Goal: Task Accomplishment & Management: Use online tool/utility

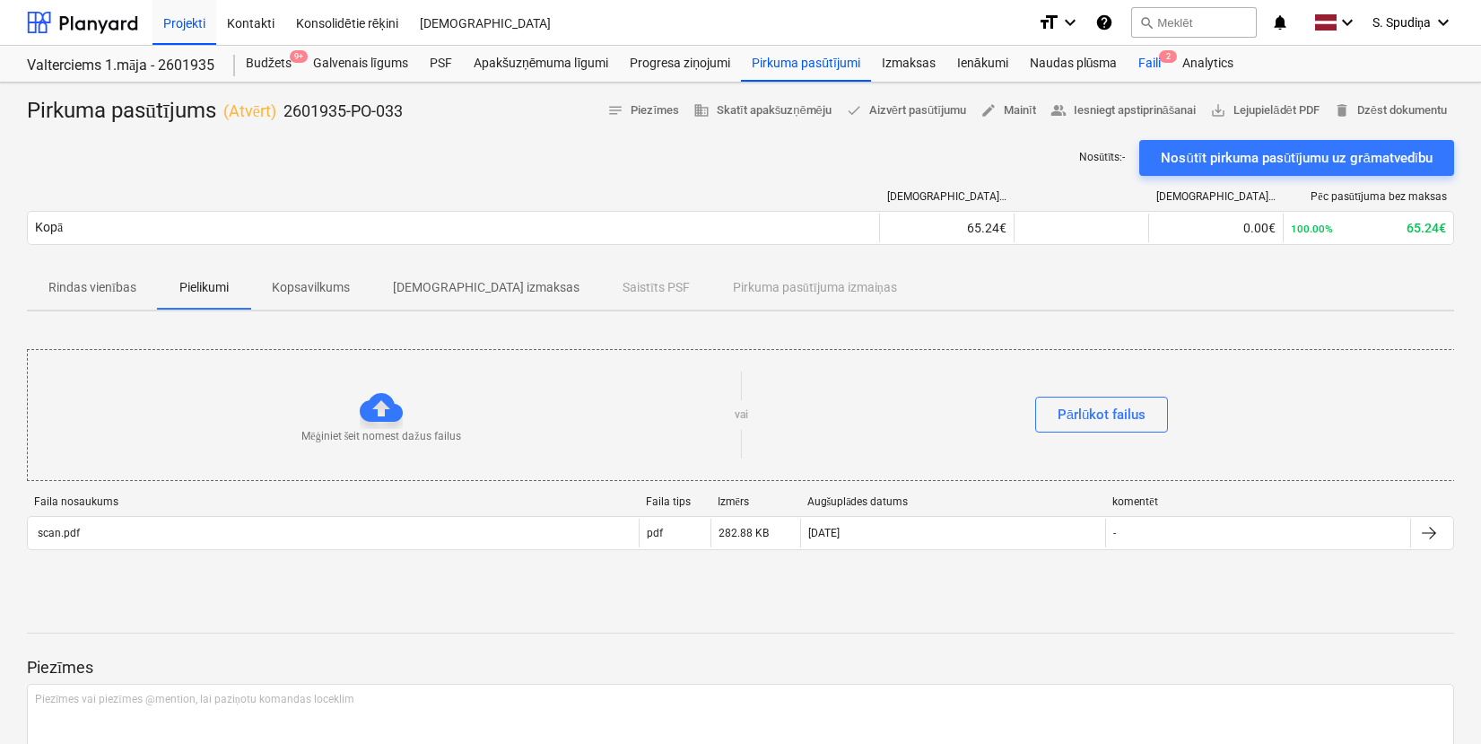
drag, startPoint x: 0, startPoint y: 0, endPoint x: 1141, endPoint y: 62, distance: 1142.6
click at [1141, 62] on div "Faili 2" at bounding box center [1149, 64] width 44 height 36
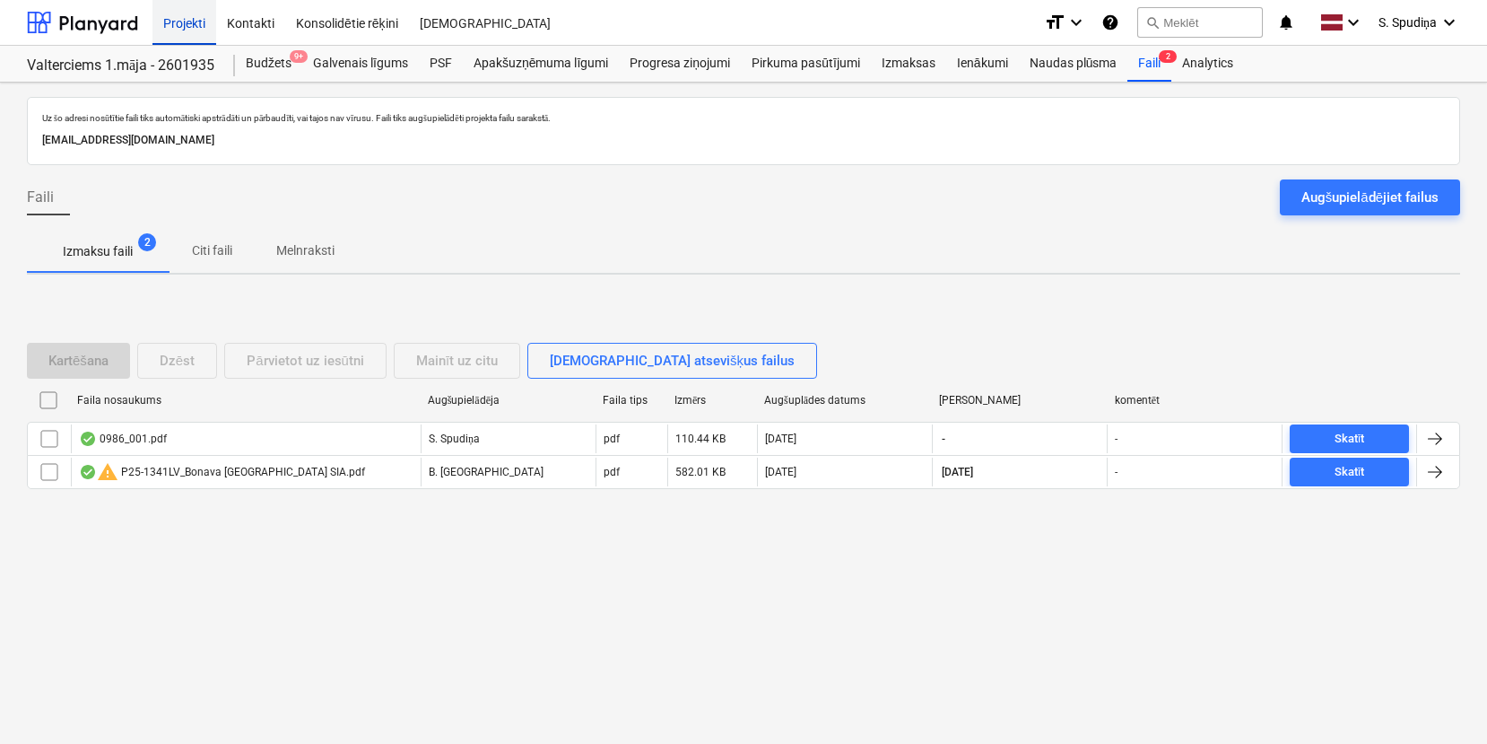
click at [180, 22] on div "Projekti" at bounding box center [184, 22] width 64 height 46
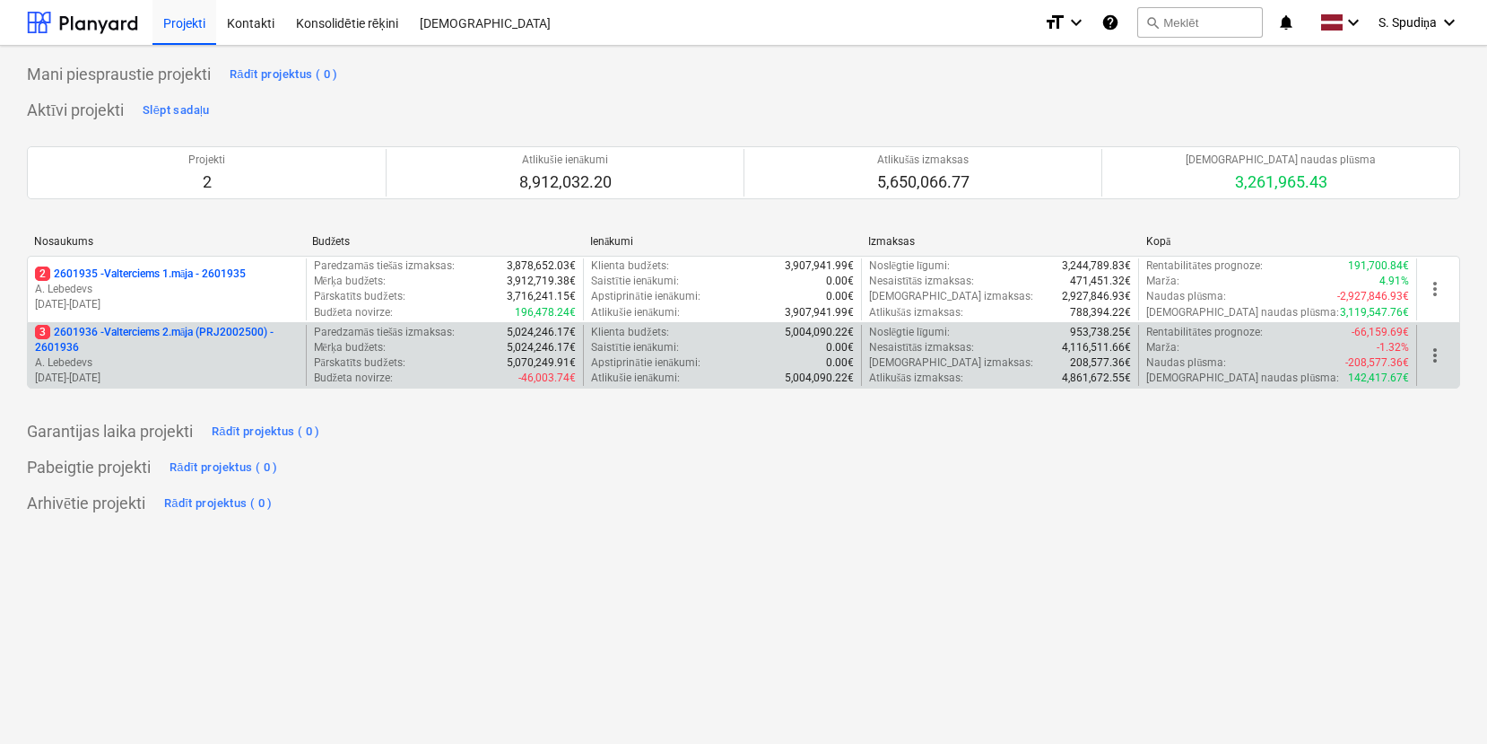
click at [244, 353] on p "3 2601936 - Valterciems 2.māja (PRJ2002500) - 2601936" at bounding box center [167, 340] width 264 height 30
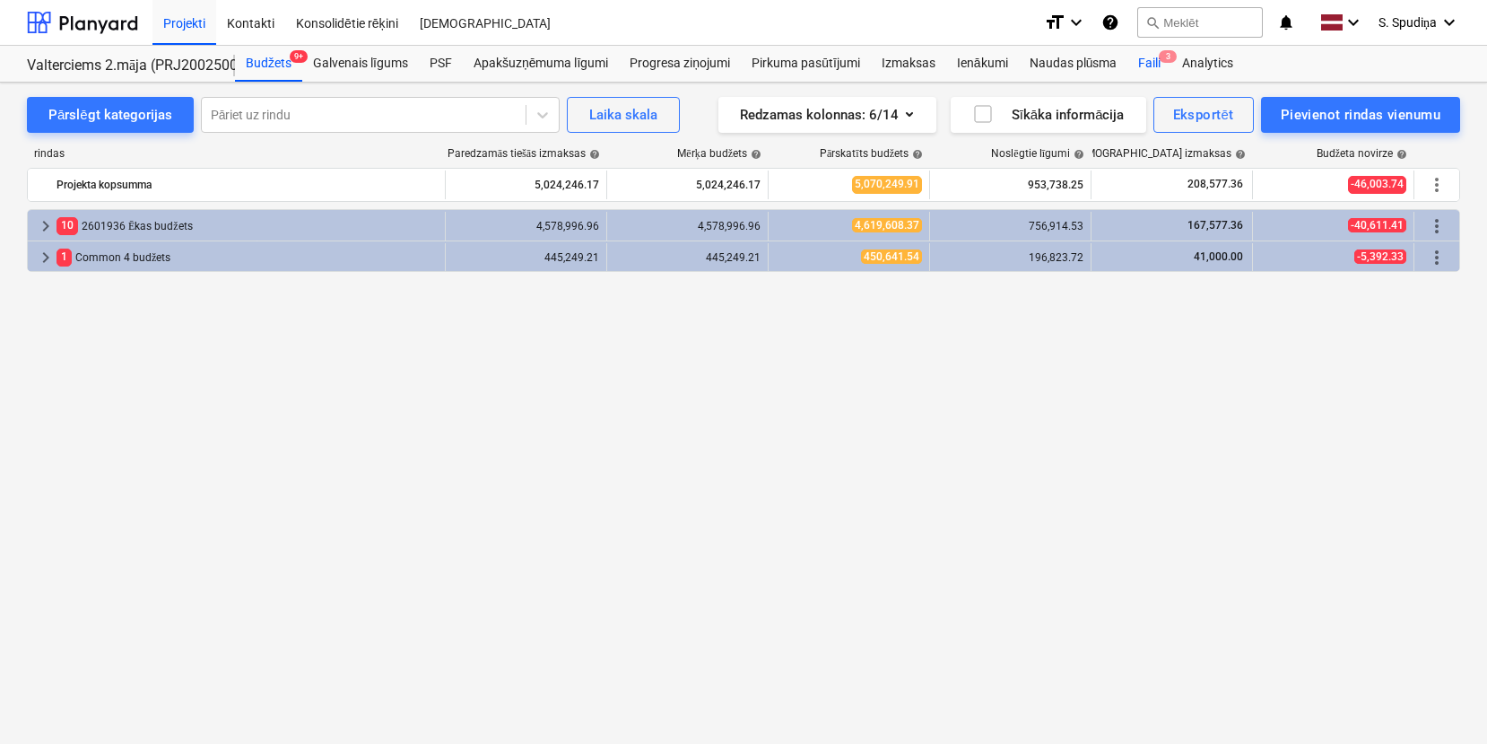
click at [1157, 61] on div "Faili 3" at bounding box center [1149, 64] width 44 height 36
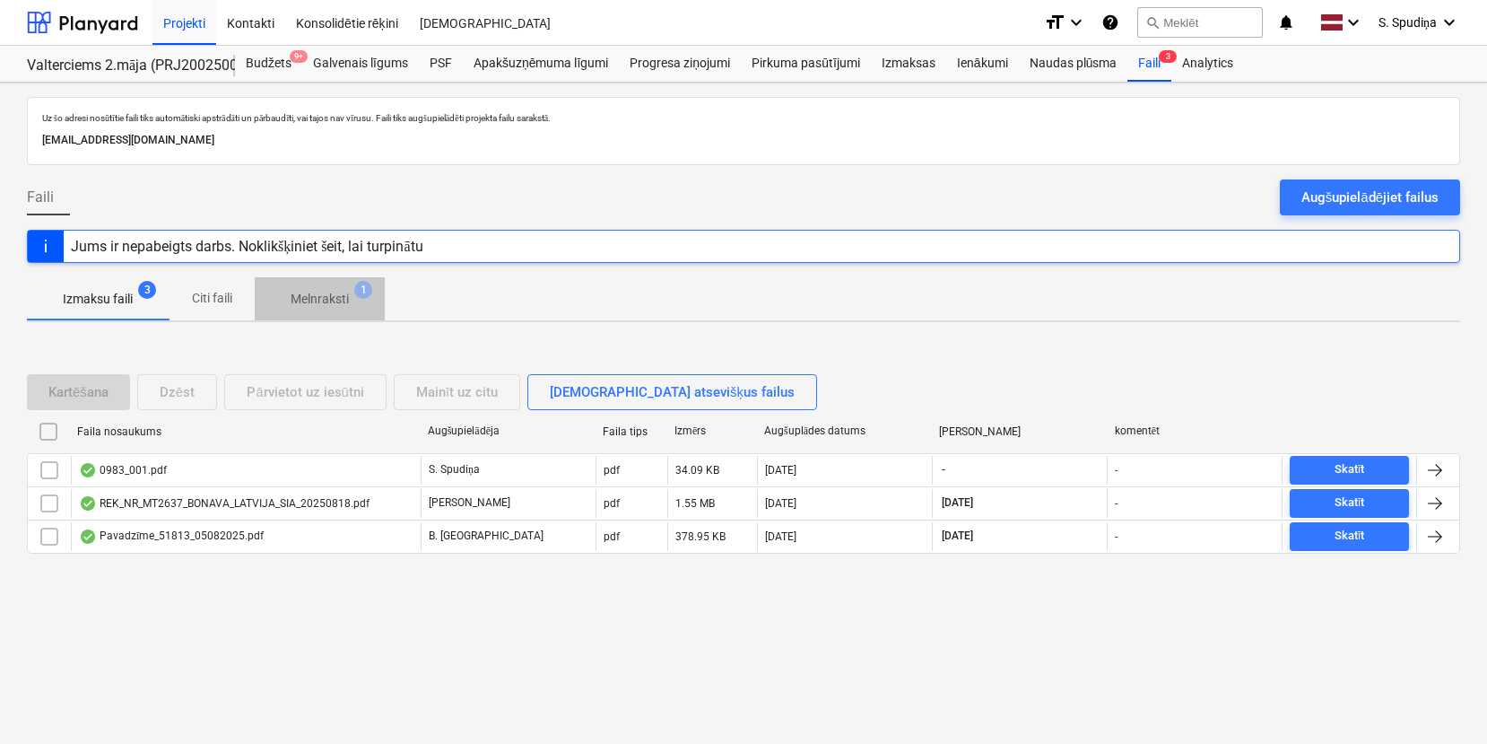
click at [332, 300] on p "Melnraksti" at bounding box center [320, 299] width 58 height 19
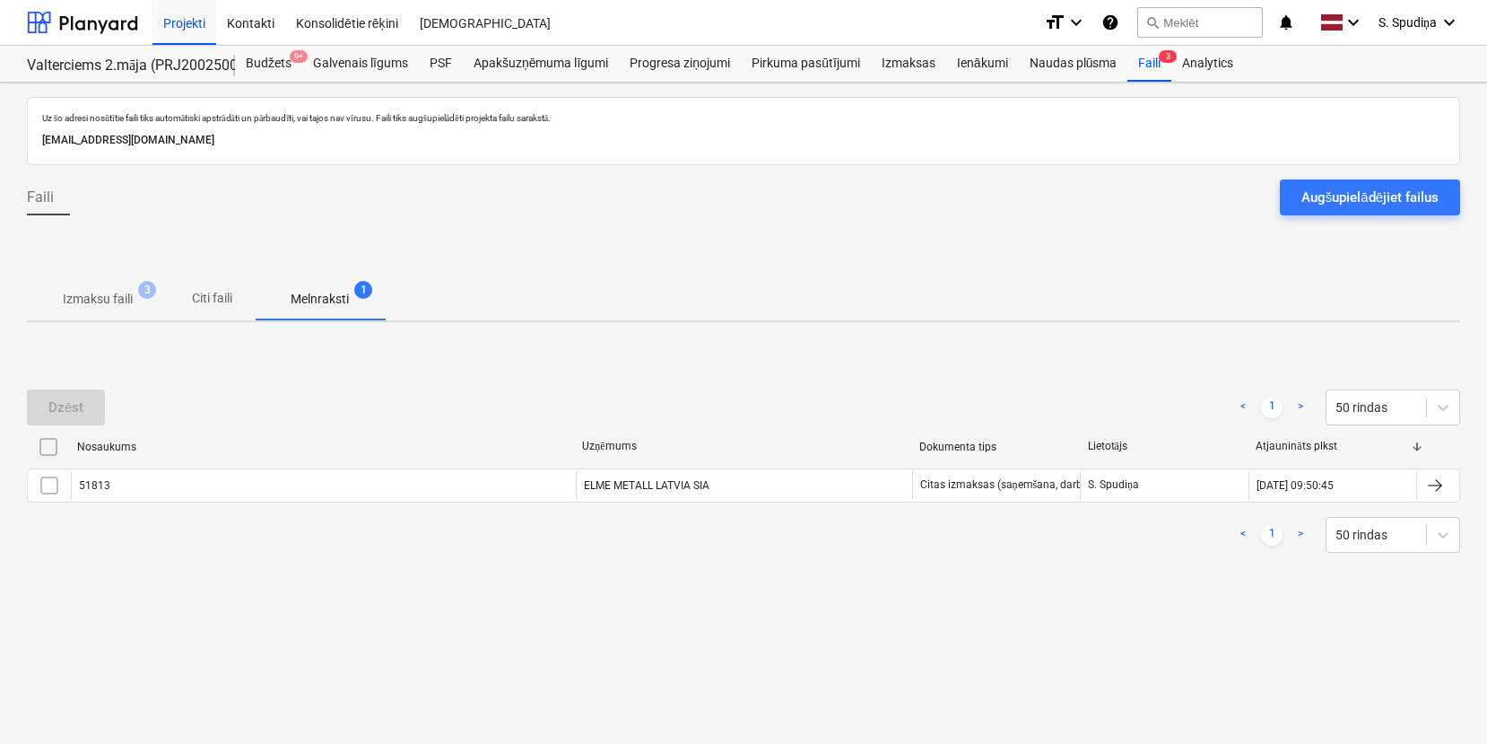
click at [122, 304] on p "Izmaksu faili" at bounding box center [98, 299] width 70 height 19
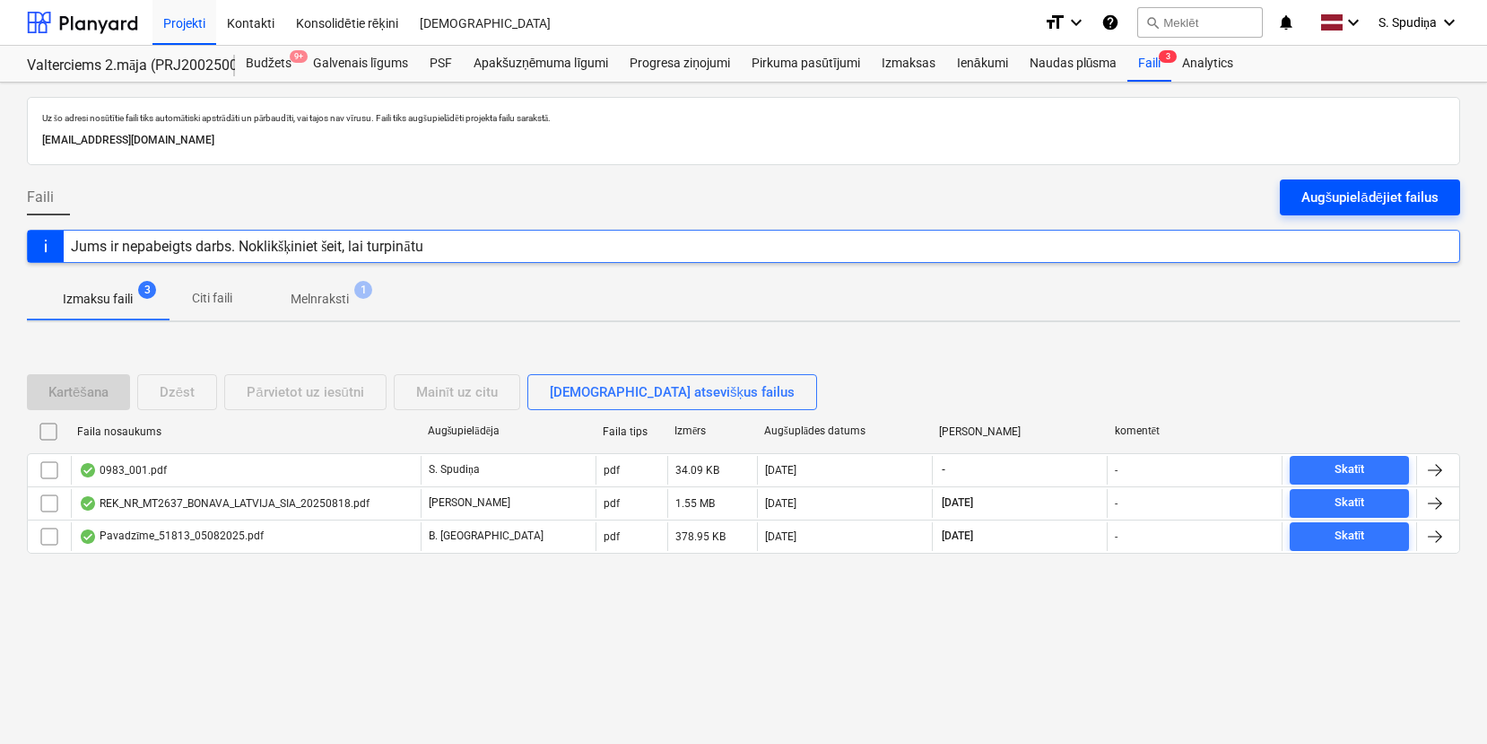
click at [1321, 181] on button "Augšupielādējiet failus" at bounding box center [1370, 197] width 180 height 36
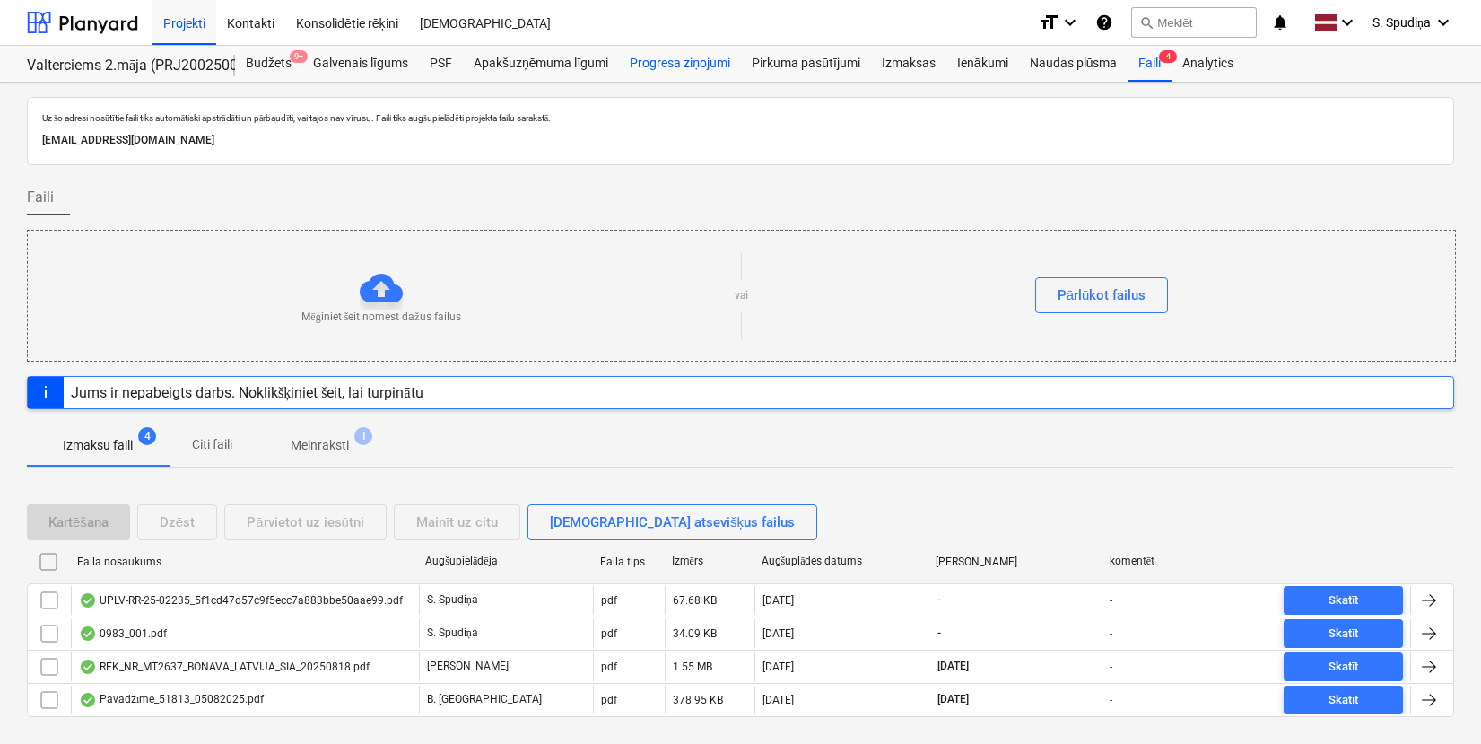
click at [674, 59] on div "Progresa ziņojumi" at bounding box center [680, 64] width 122 height 36
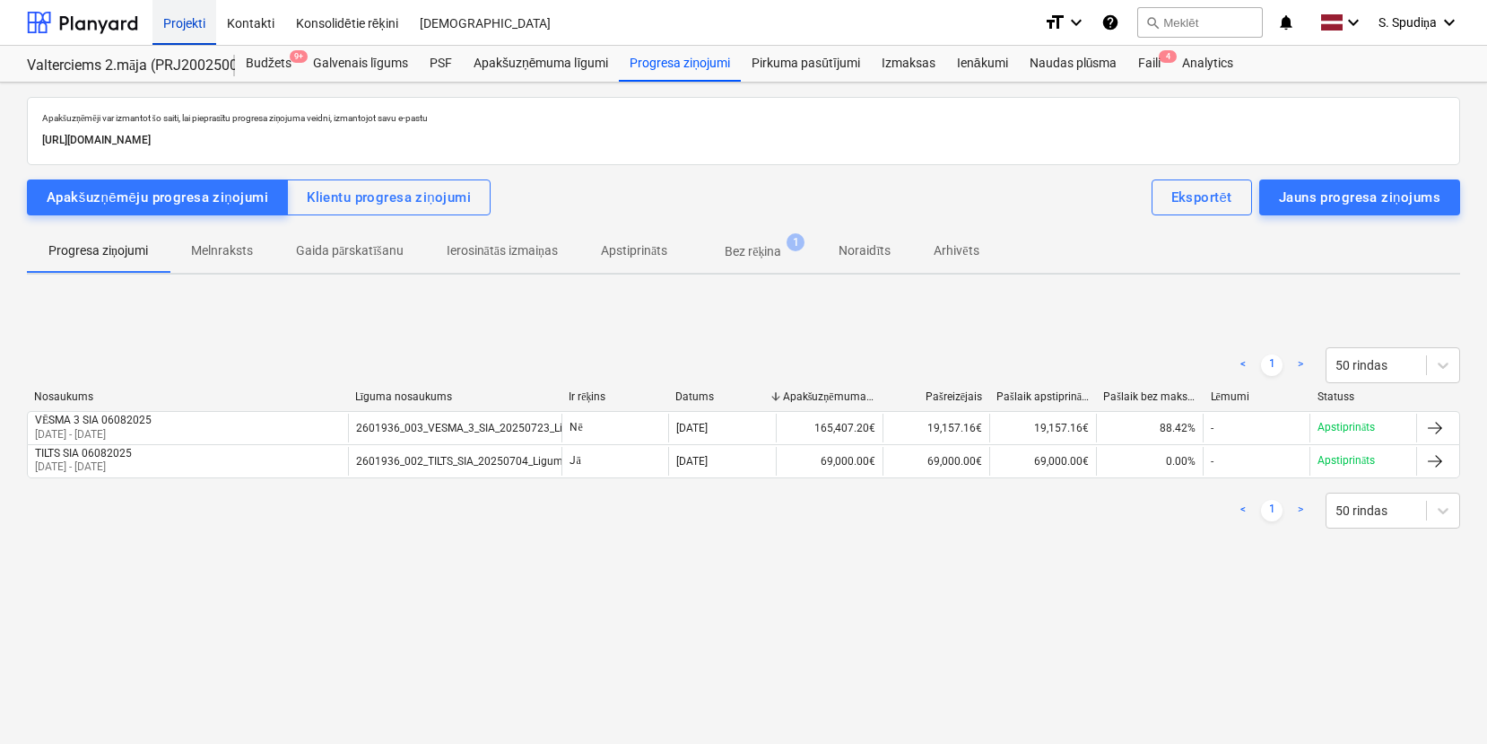
click at [186, 24] on div "Projekti" at bounding box center [184, 22] width 64 height 46
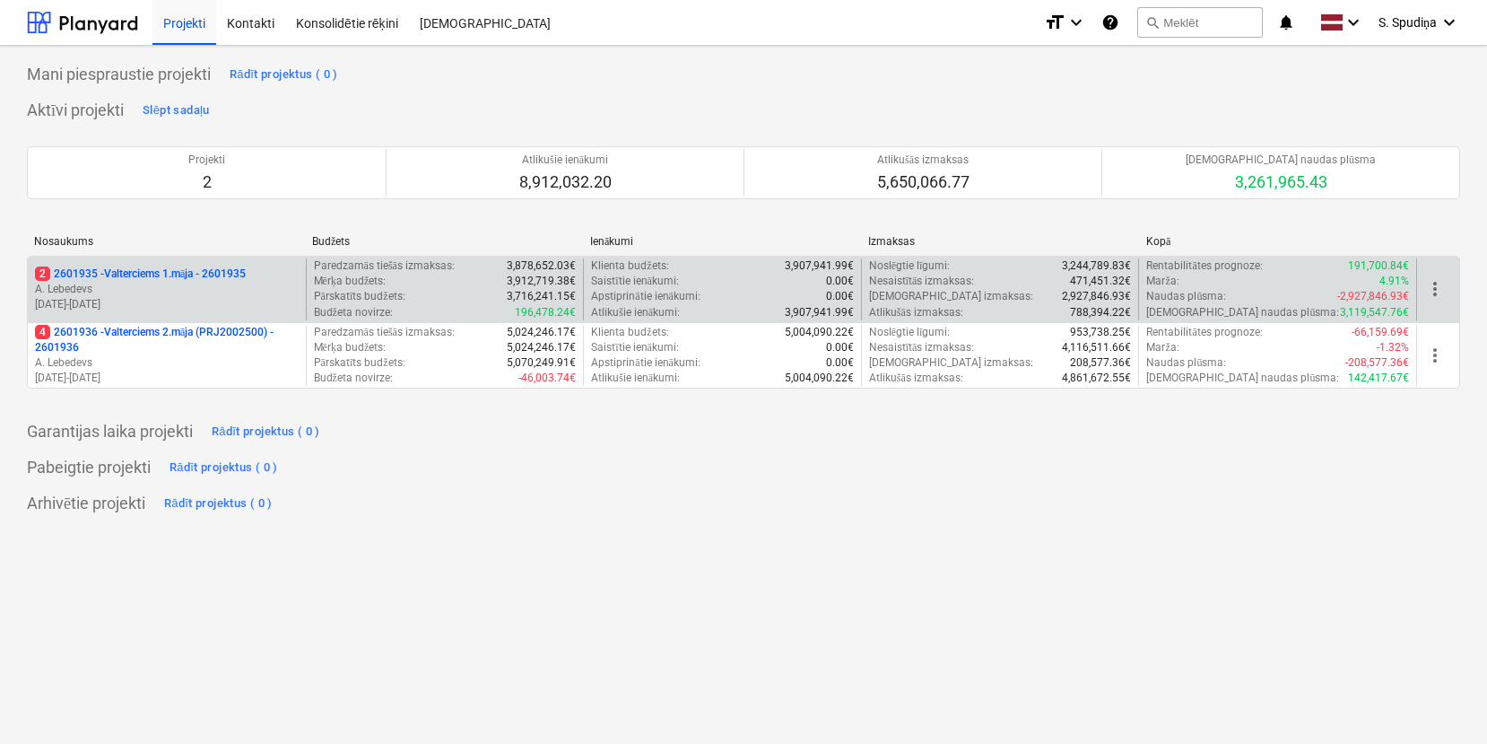
click at [193, 305] on p "[DATE] - [DATE]" at bounding box center [167, 304] width 264 height 15
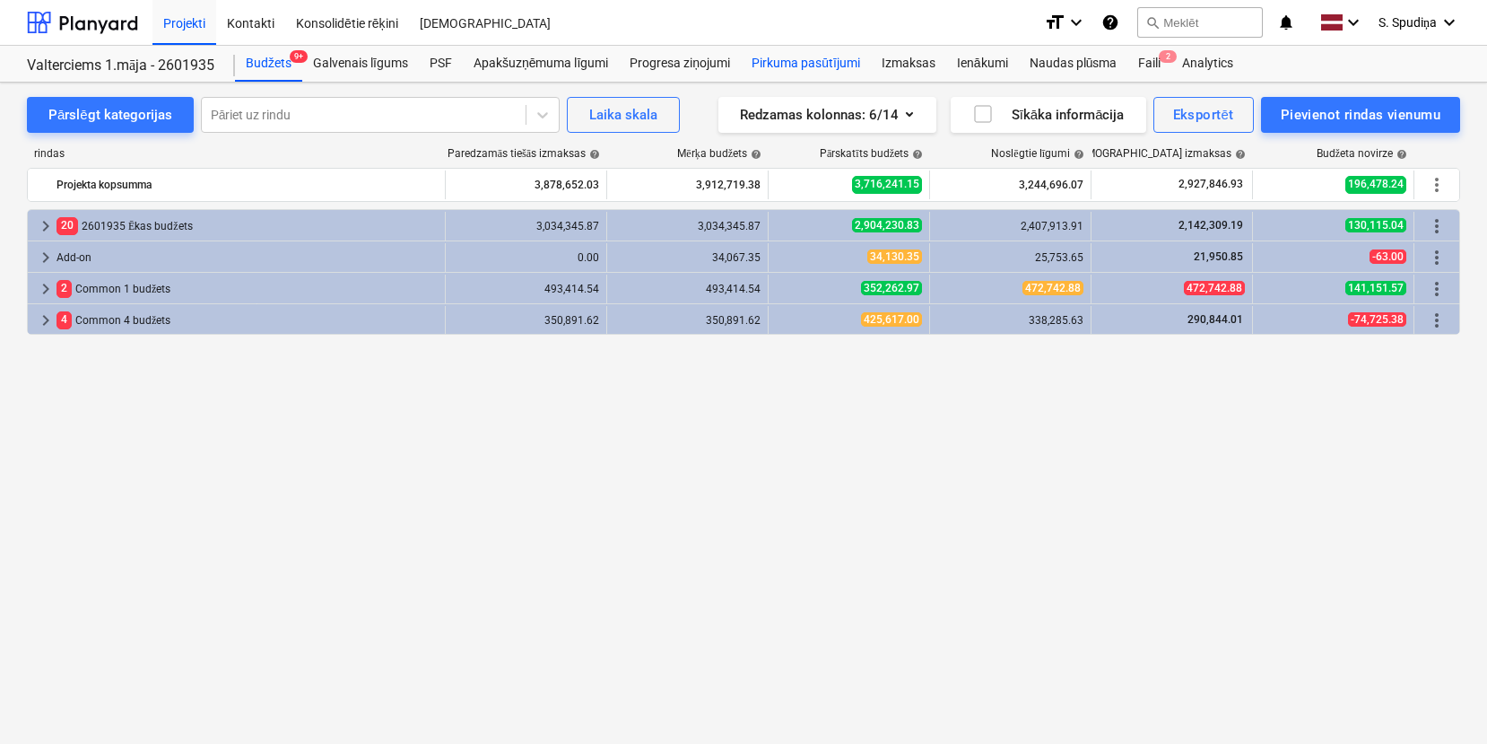
click at [836, 74] on div "Pirkuma pasūtījumi" at bounding box center [806, 64] width 130 height 36
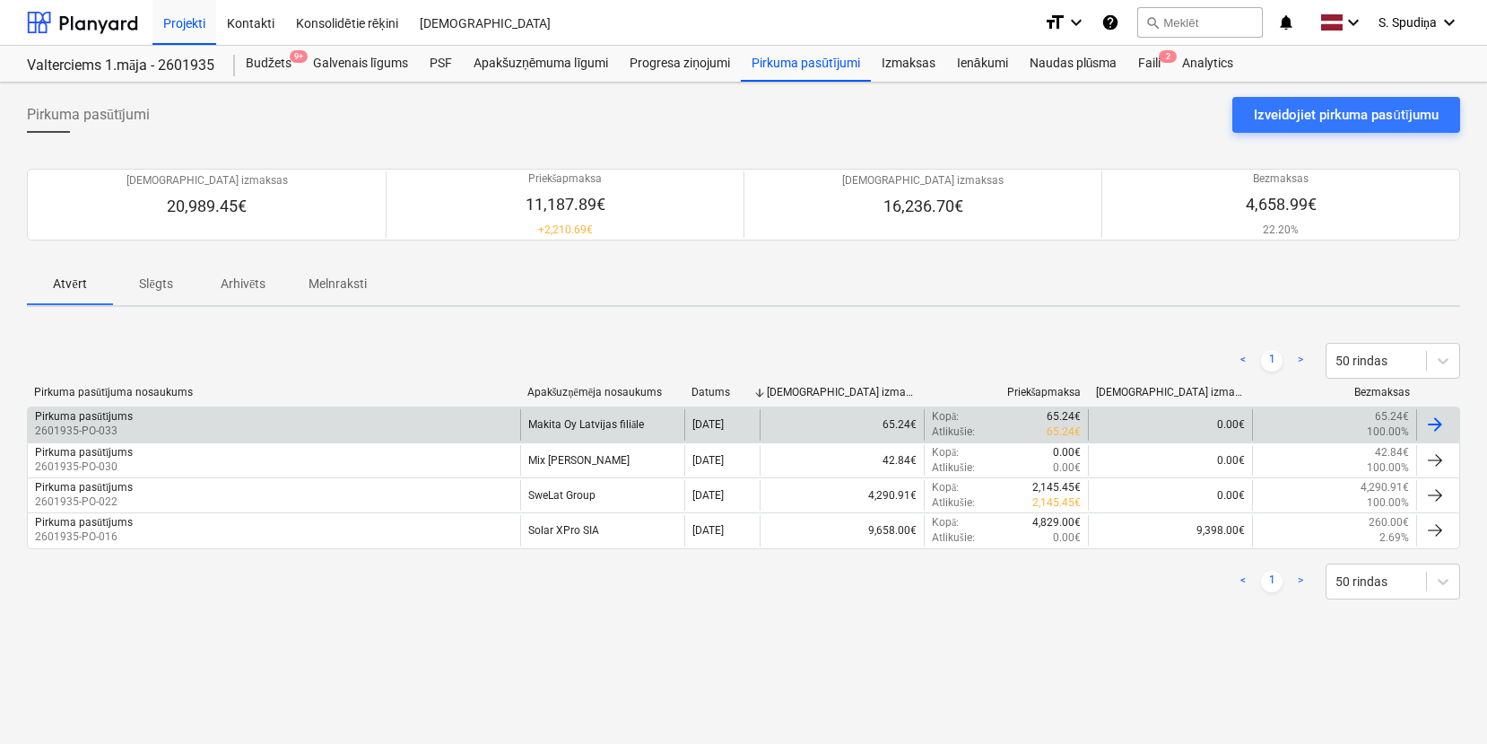
click at [447, 422] on div "Pirkuma pasūtījums 2601935-PO-033" at bounding box center [274, 424] width 492 height 30
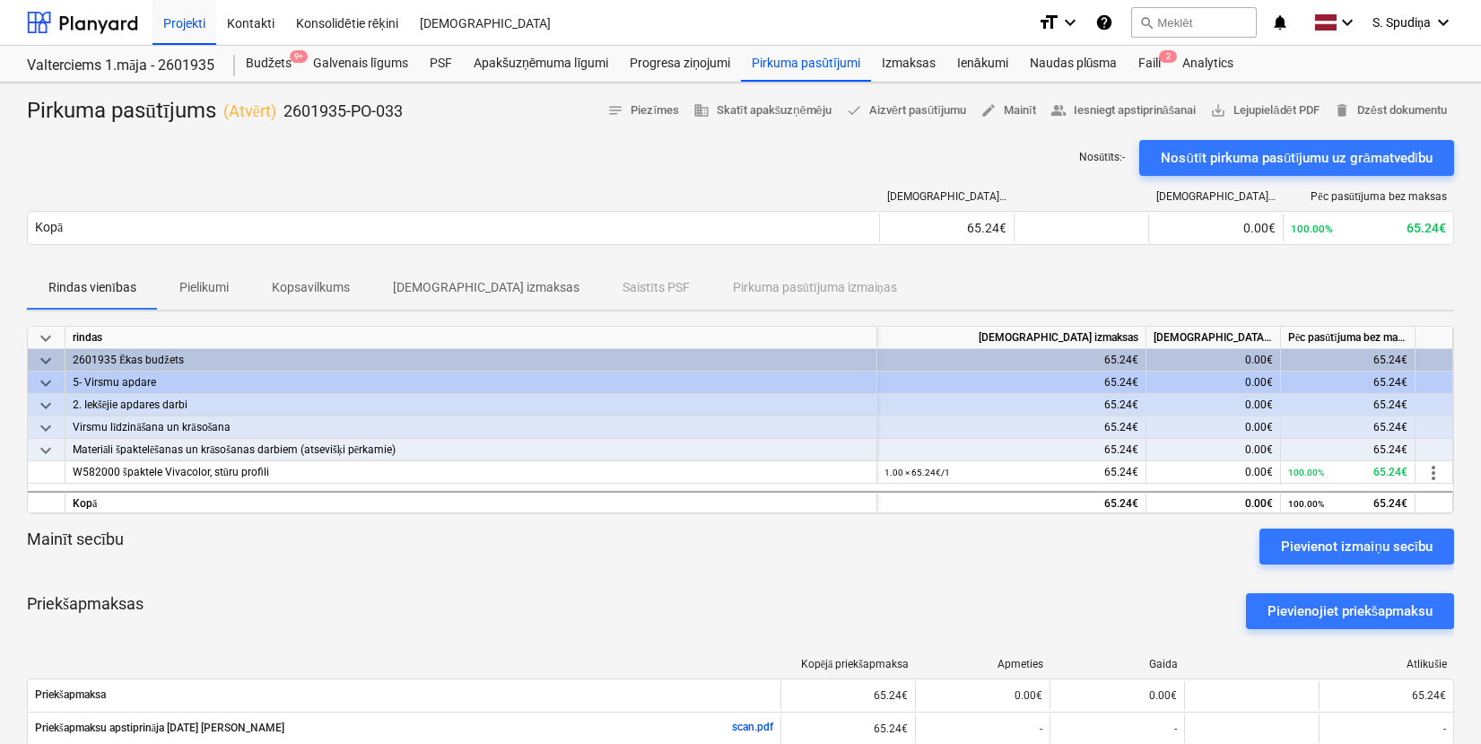
click at [187, 278] on p "Pielikumi" at bounding box center [203, 287] width 49 height 19
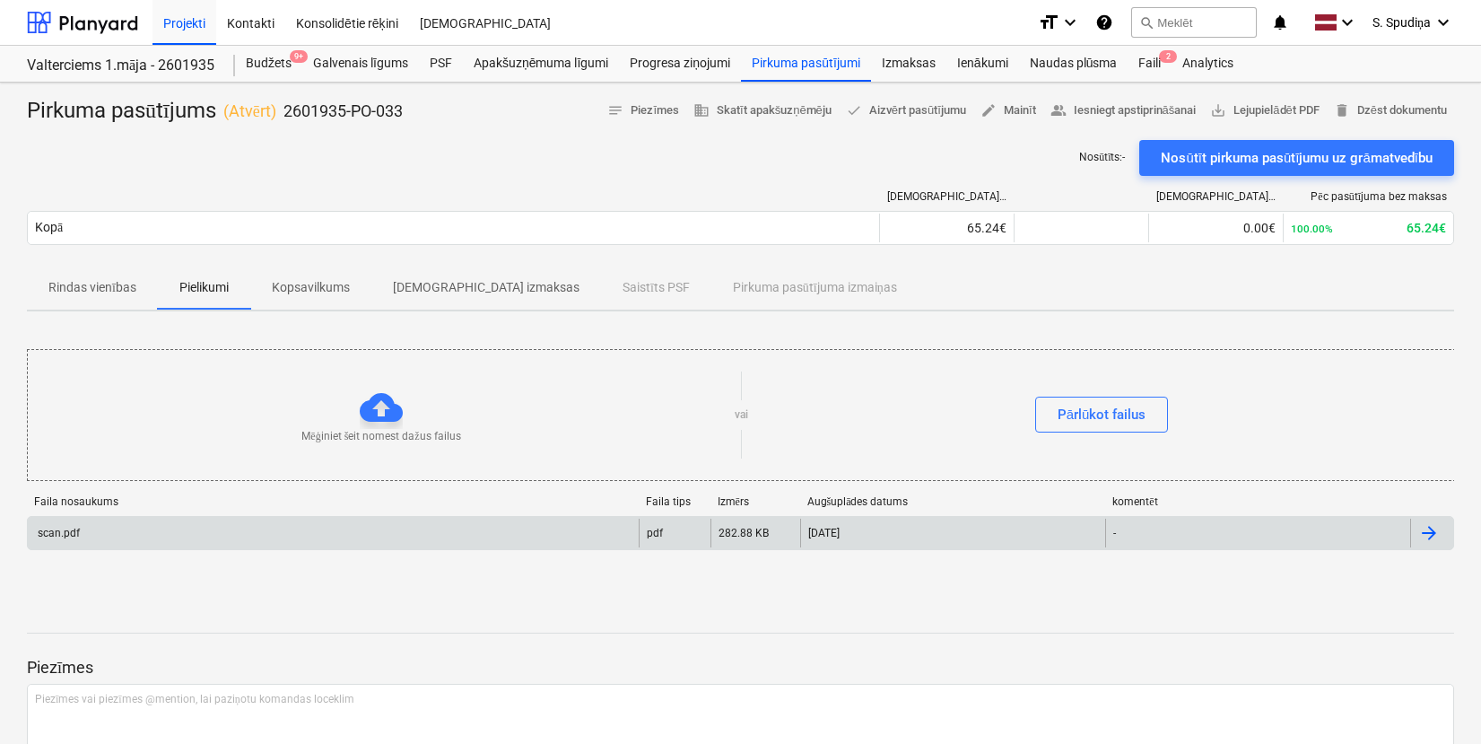
click at [107, 539] on div "scan.pdf" at bounding box center [333, 532] width 611 height 29
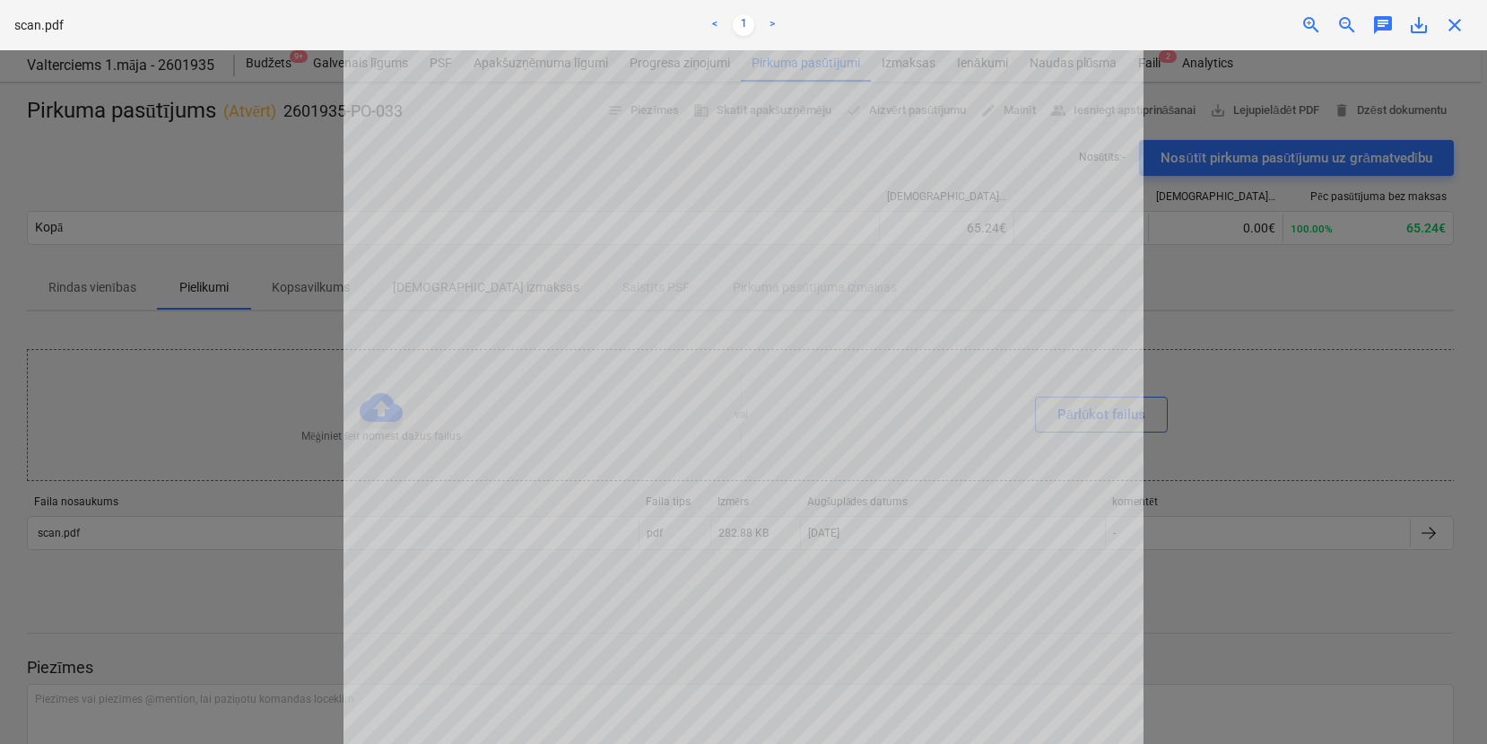
click at [1458, 27] on span "close" at bounding box center [1455, 25] width 22 height 22
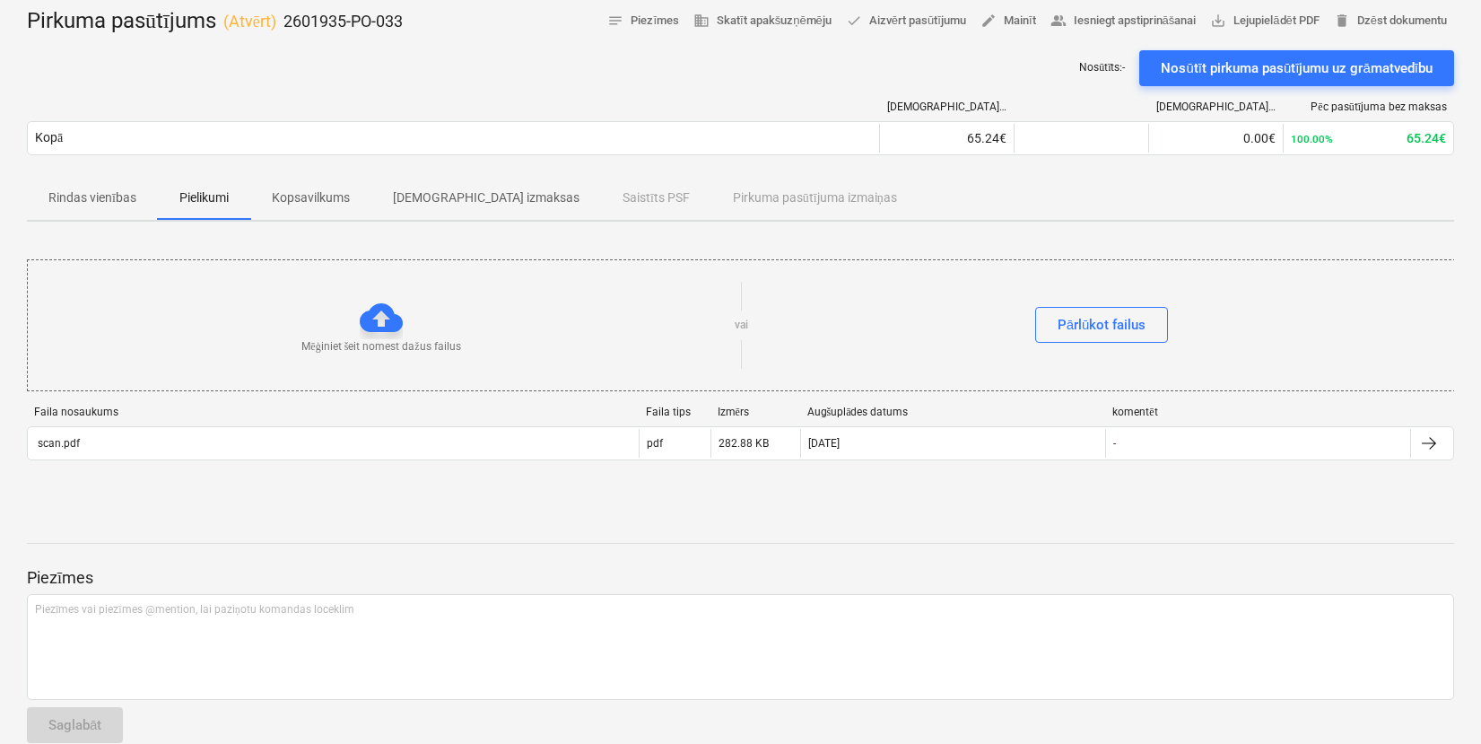
scroll to position [117, 0]
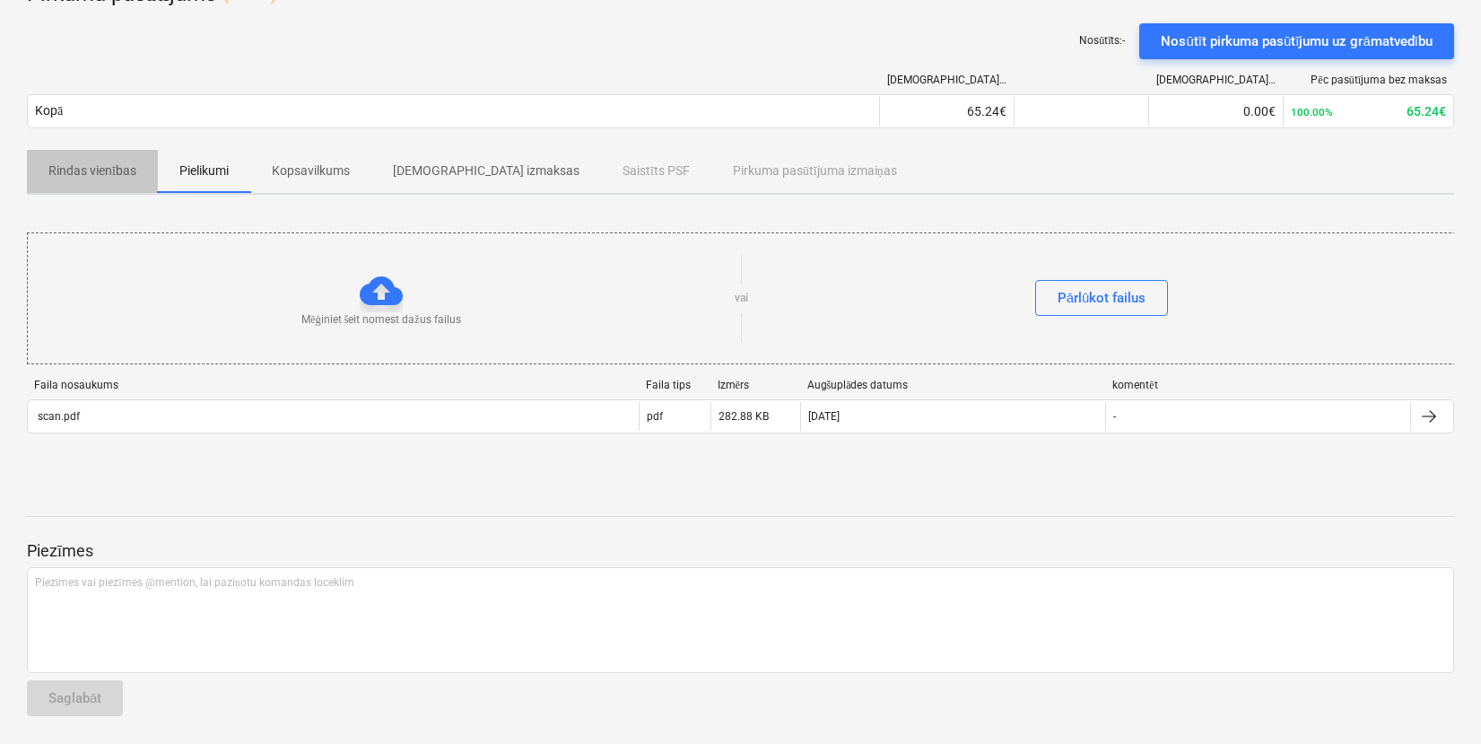
click at [99, 166] on p "Rindas vienības" at bounding box center [92, 170] width 88 height 19
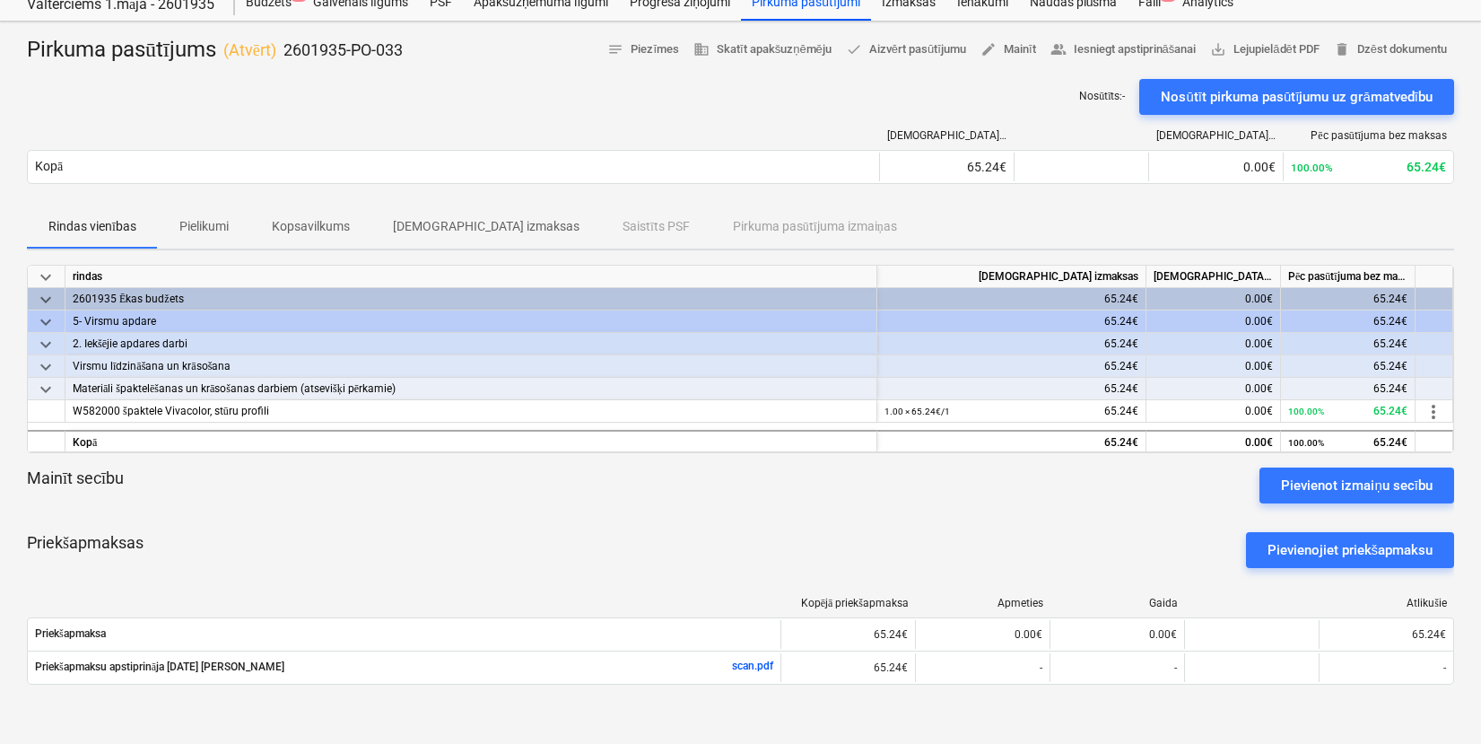
scroll to position [269, 0]
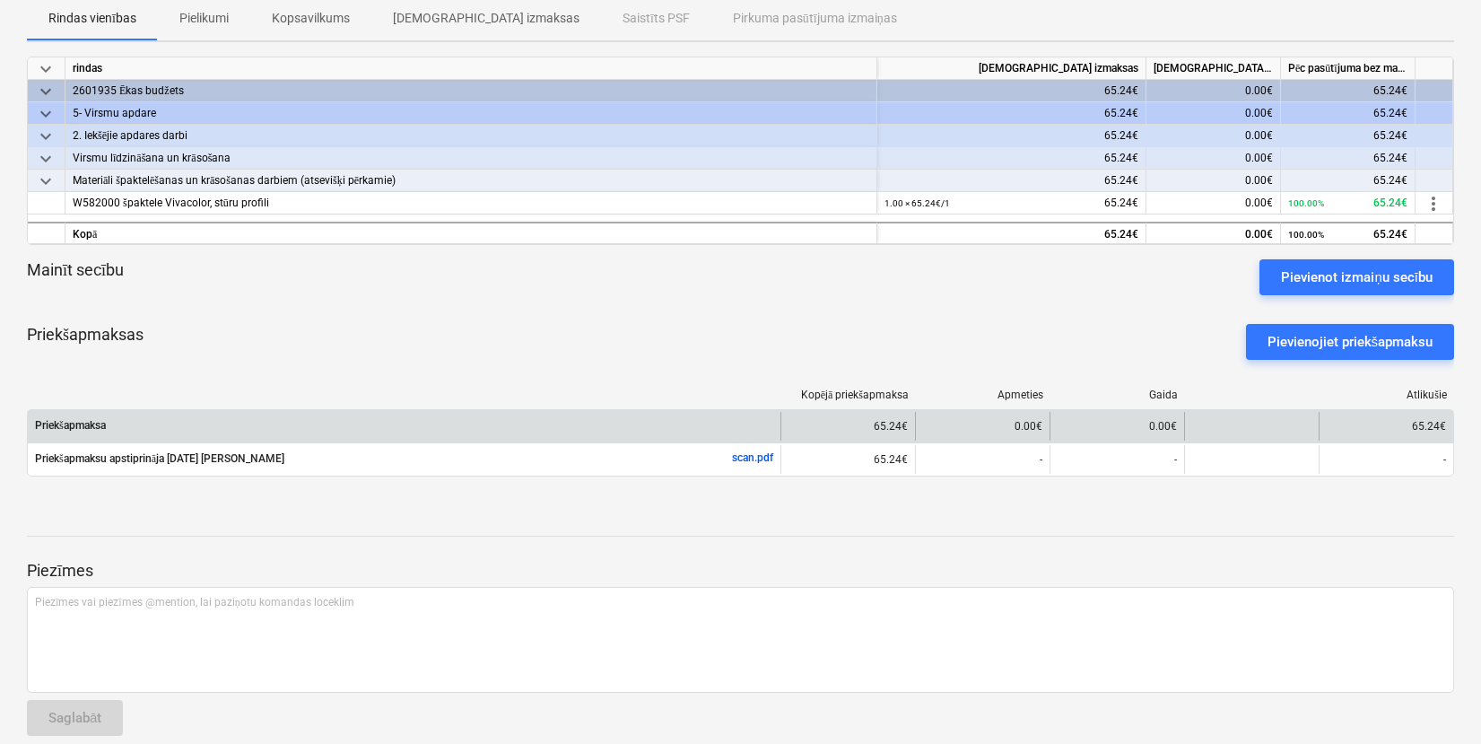
click at [27, 0] on button "Rindas vienības" at bounding box center [92, 18] width 131 height 43
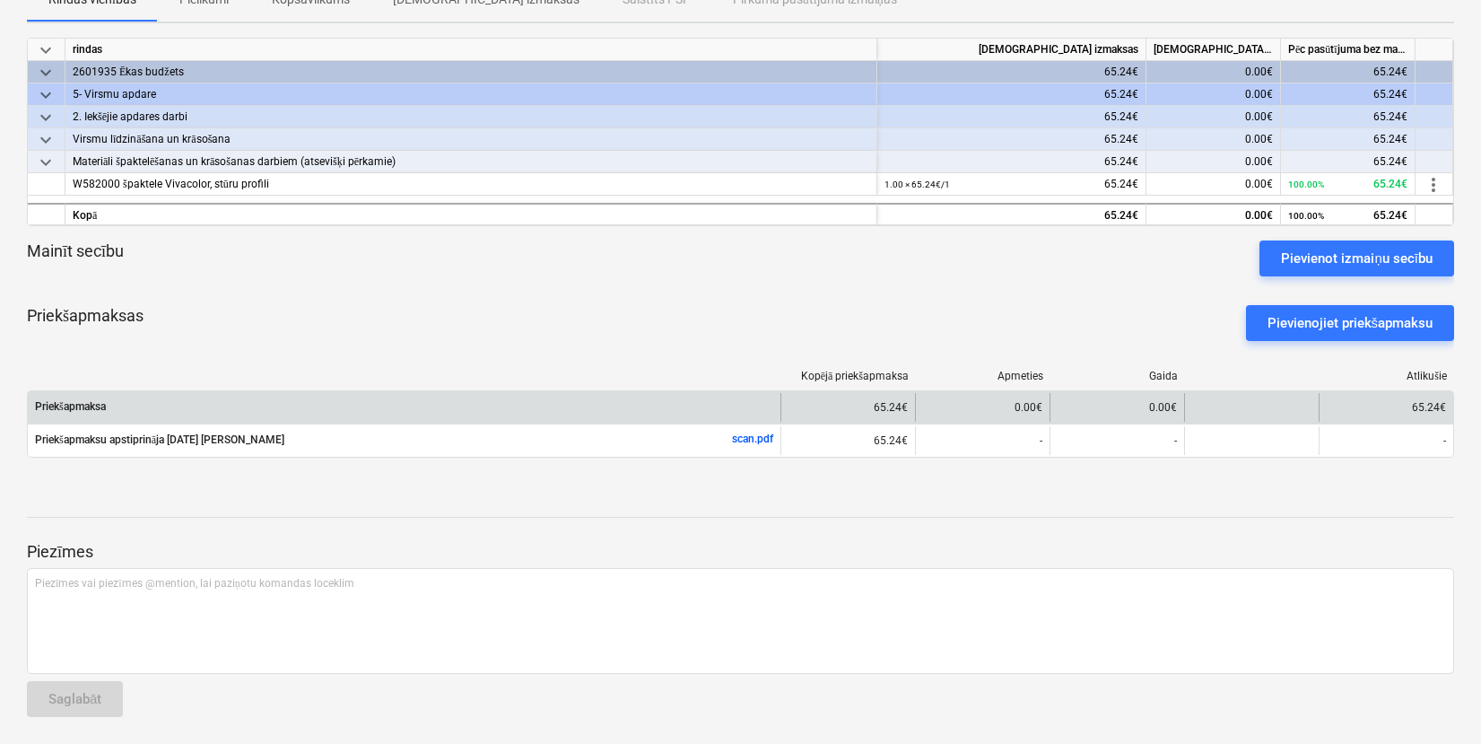
scroll to position [198, 0]
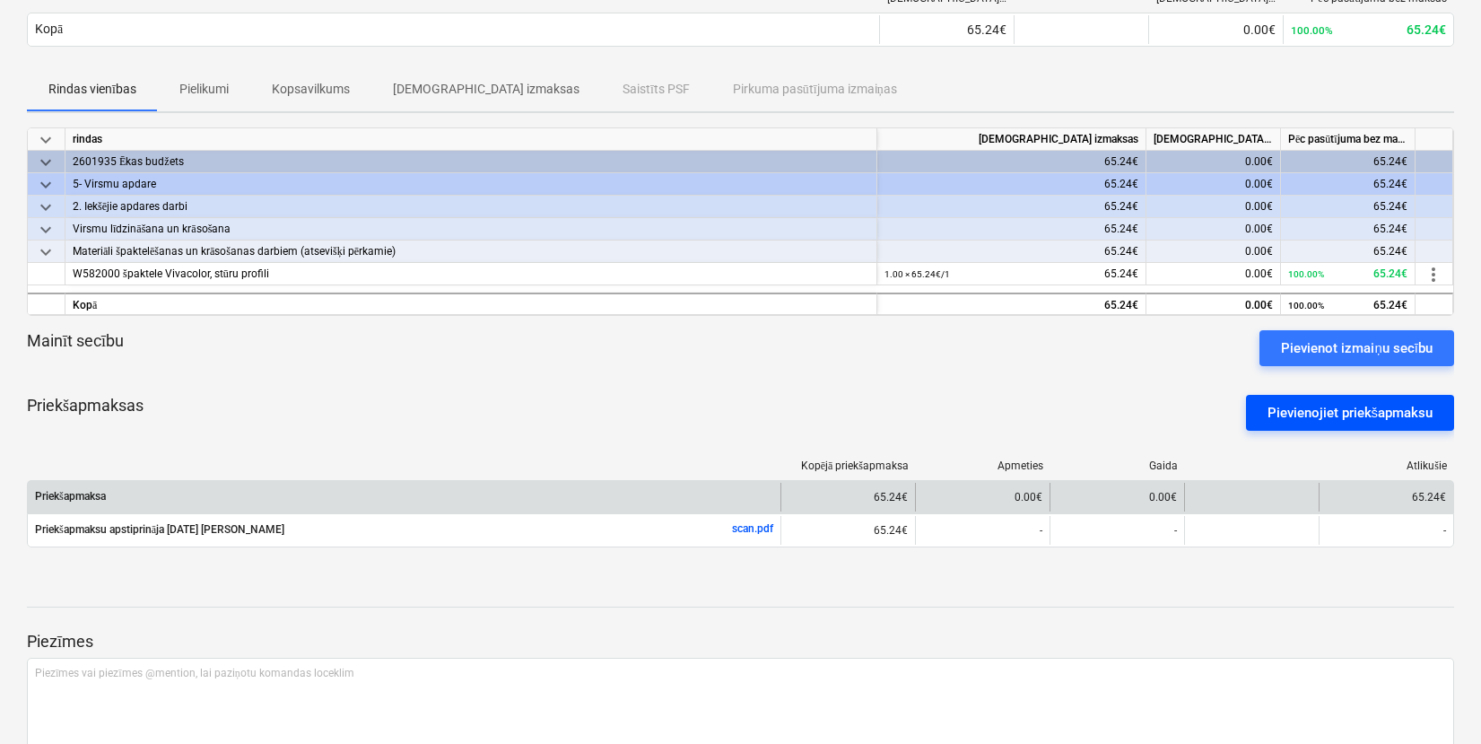
click at [1309, 415] on div "Pievienojiet priekšapmaksu" at bounding box center [1350, 412] width 166 height 23
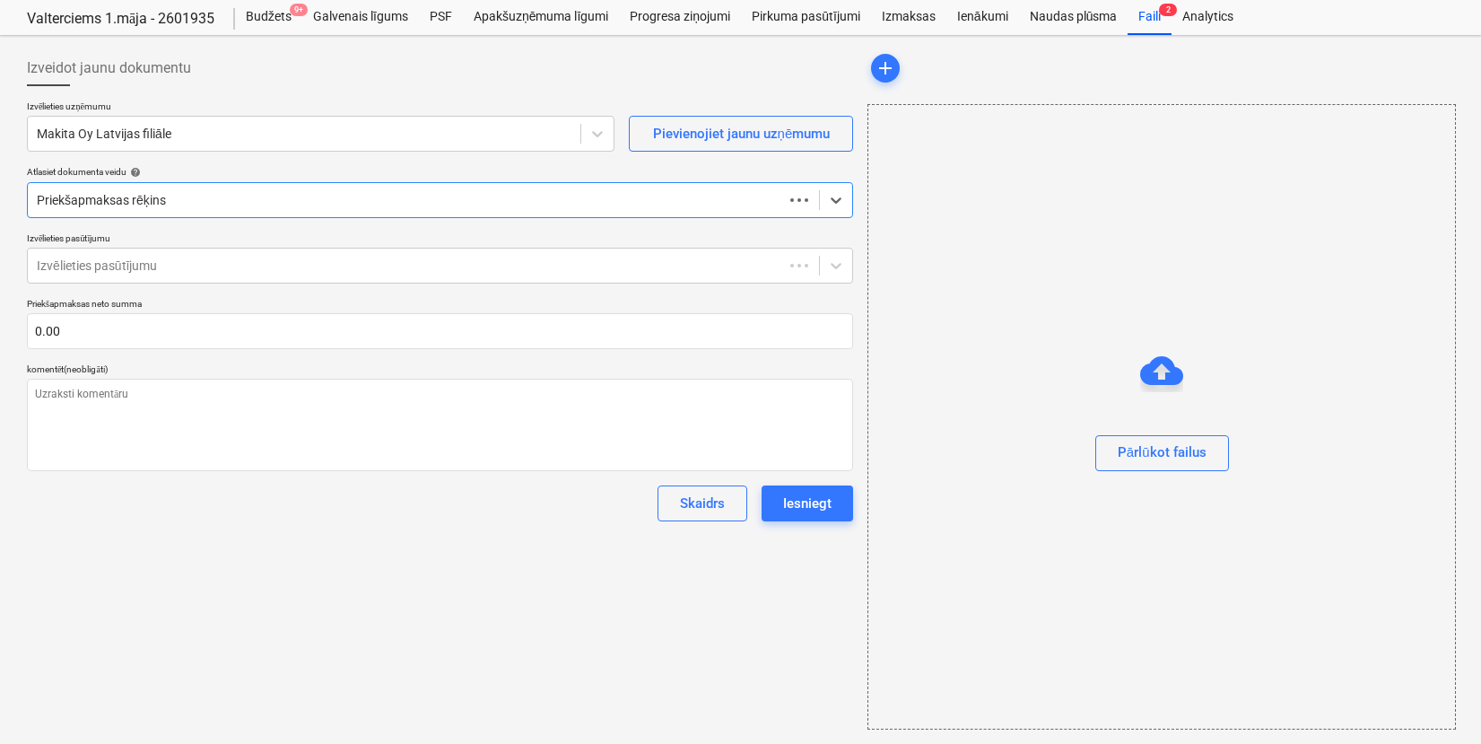
scroll to position [47, 0]
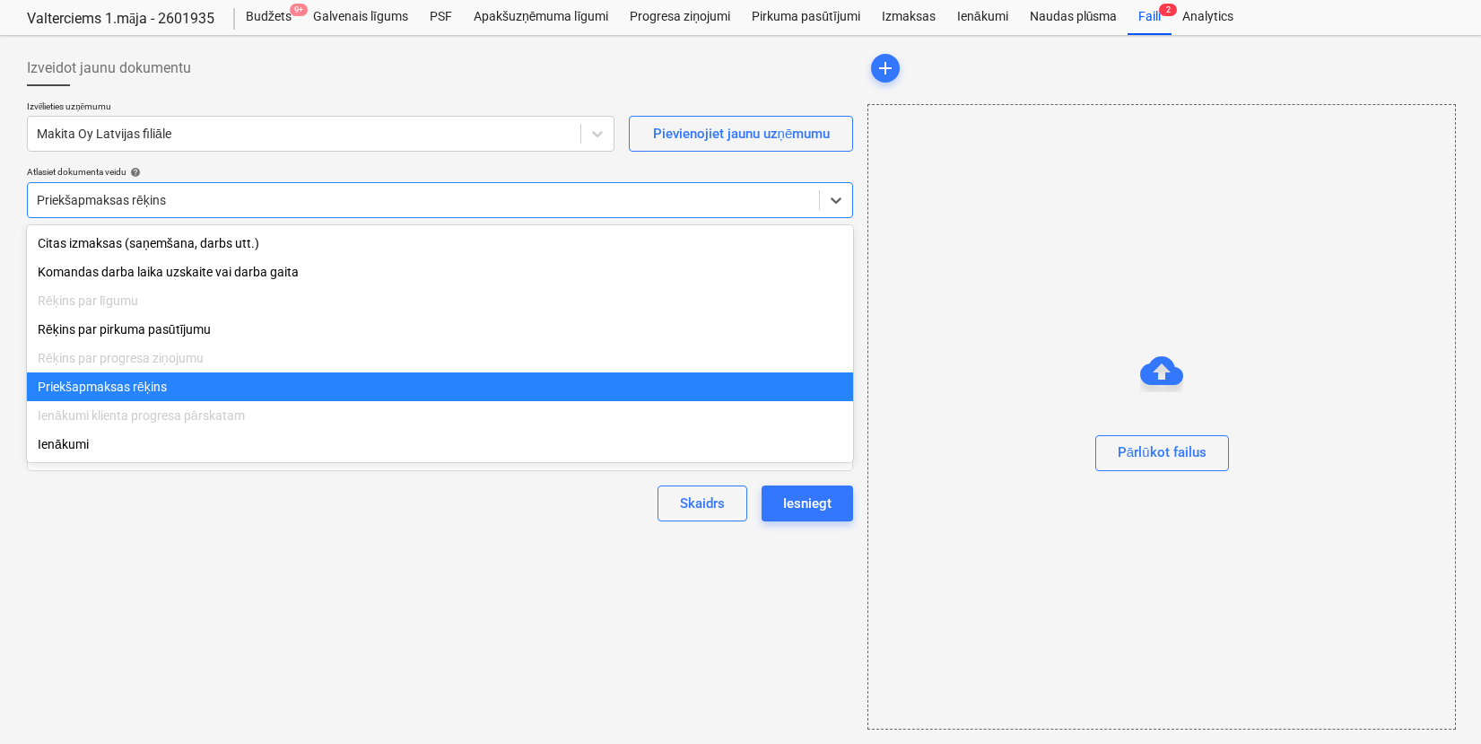
click at [442, 202] on div at bounding box center [423, 200] width 773 height 18
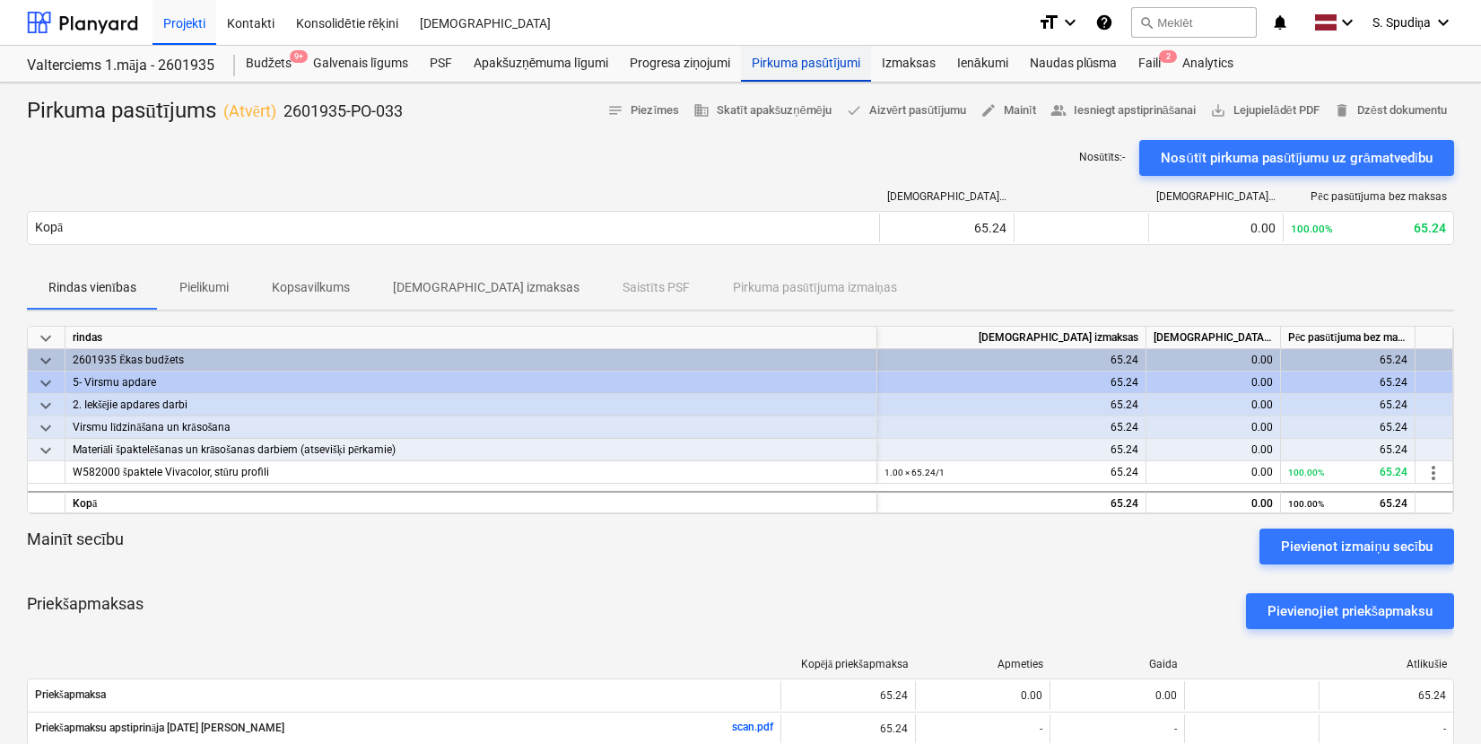
click at [775, 74] on div "Pirkuma pasūtījumi" at bounding box center [806, 64] width 130 height 36
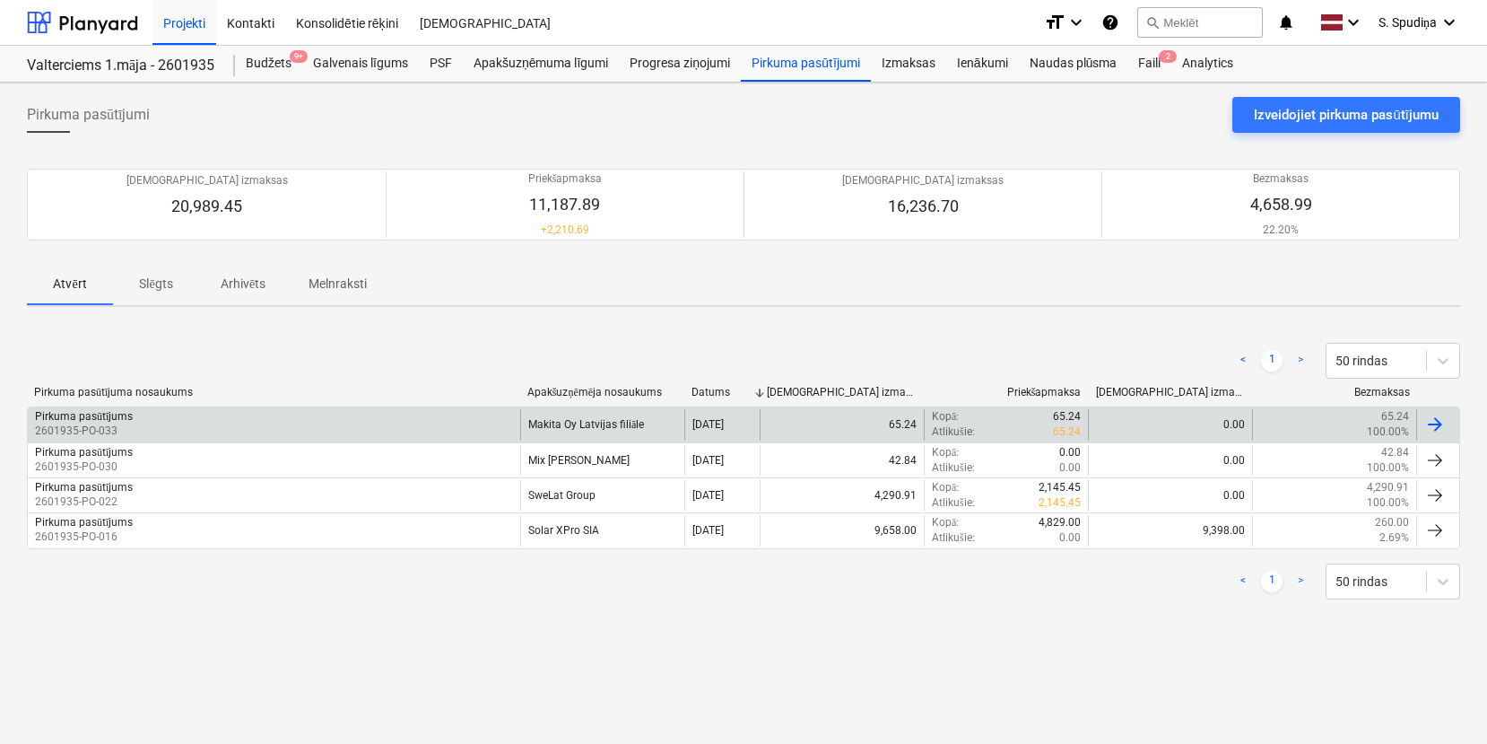
click at [415, 420] on div "Pirkuma pasūtījums 2601935-PO-033" at bounding box center [274, 424] width 492 height 30
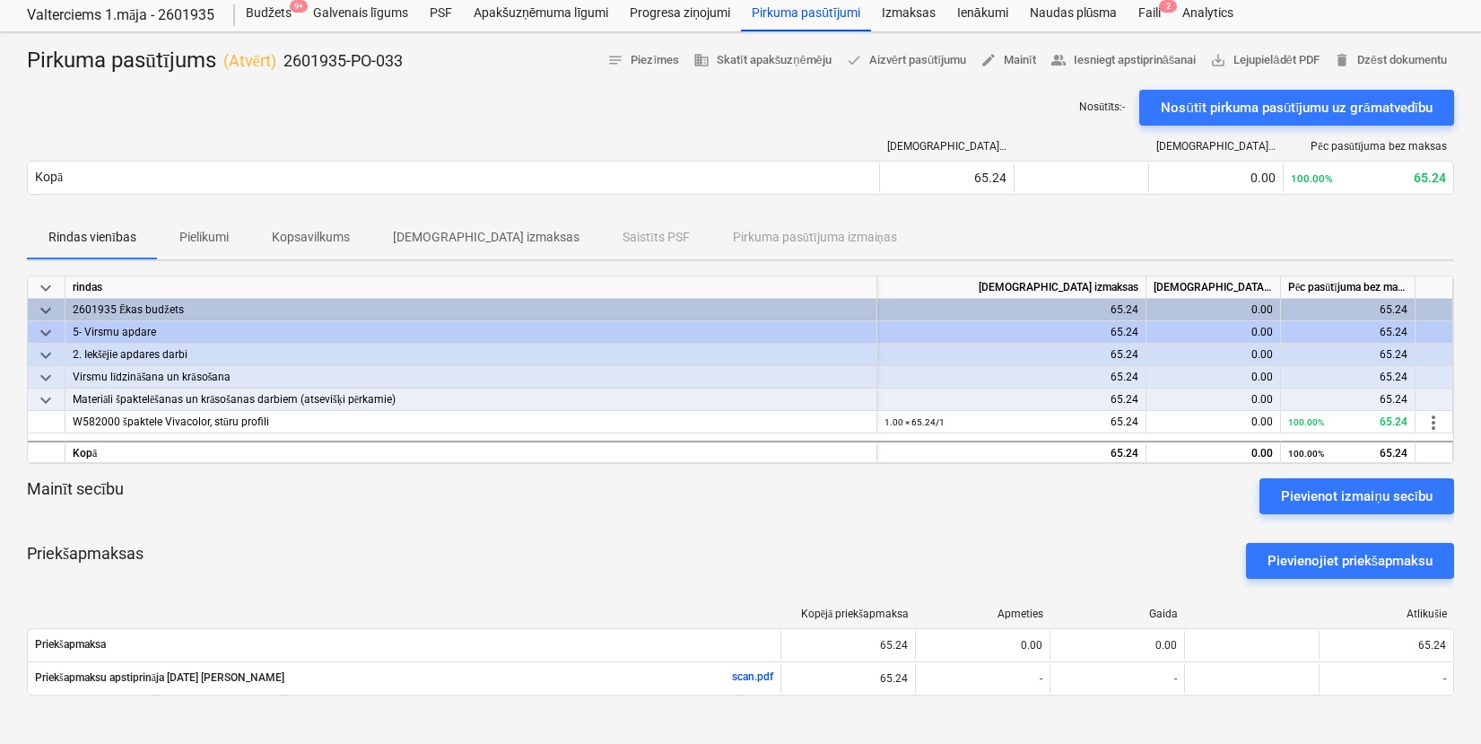
scroll to position [90, 0]
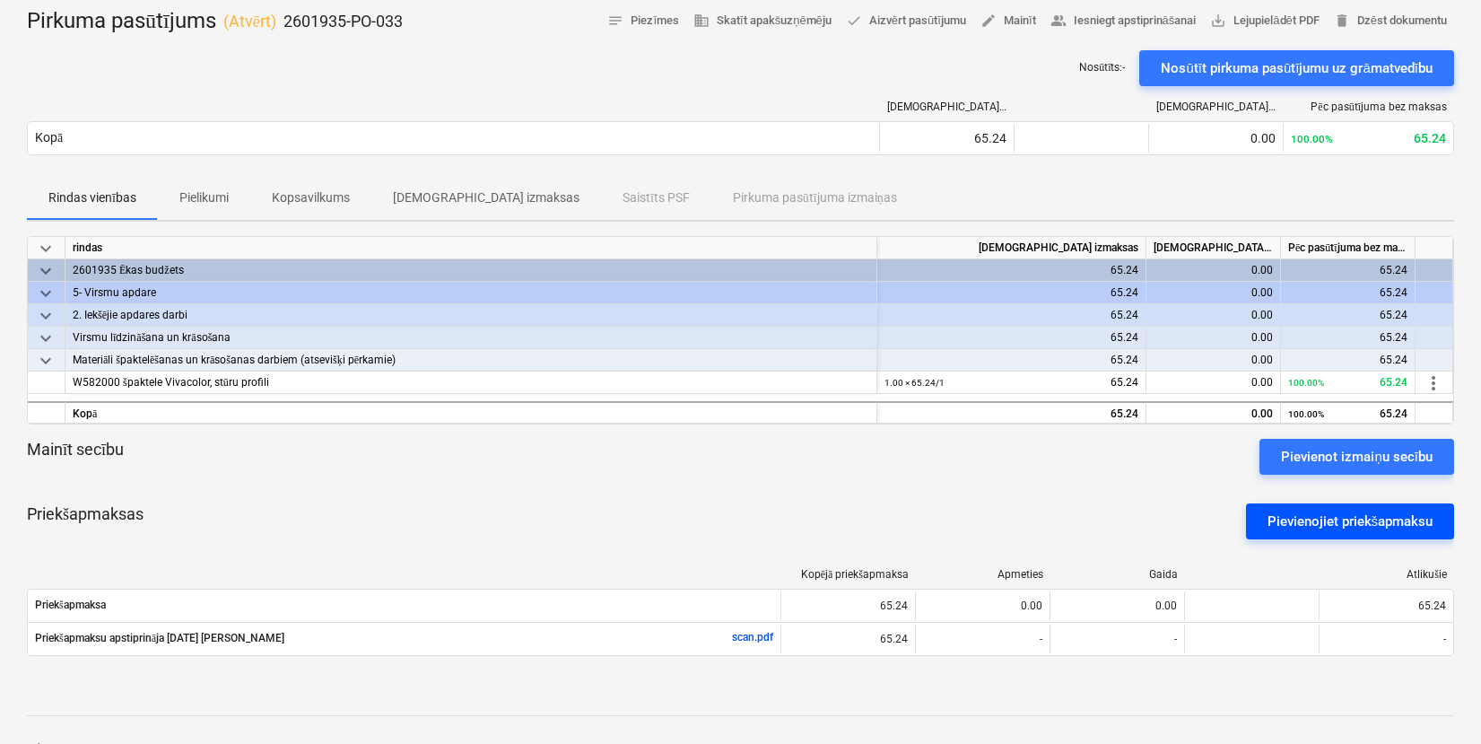
click at [1346, 528] on div "Pievienojiet priekšapmaksu" at bounding box center [1350, 520] width 166 height 23
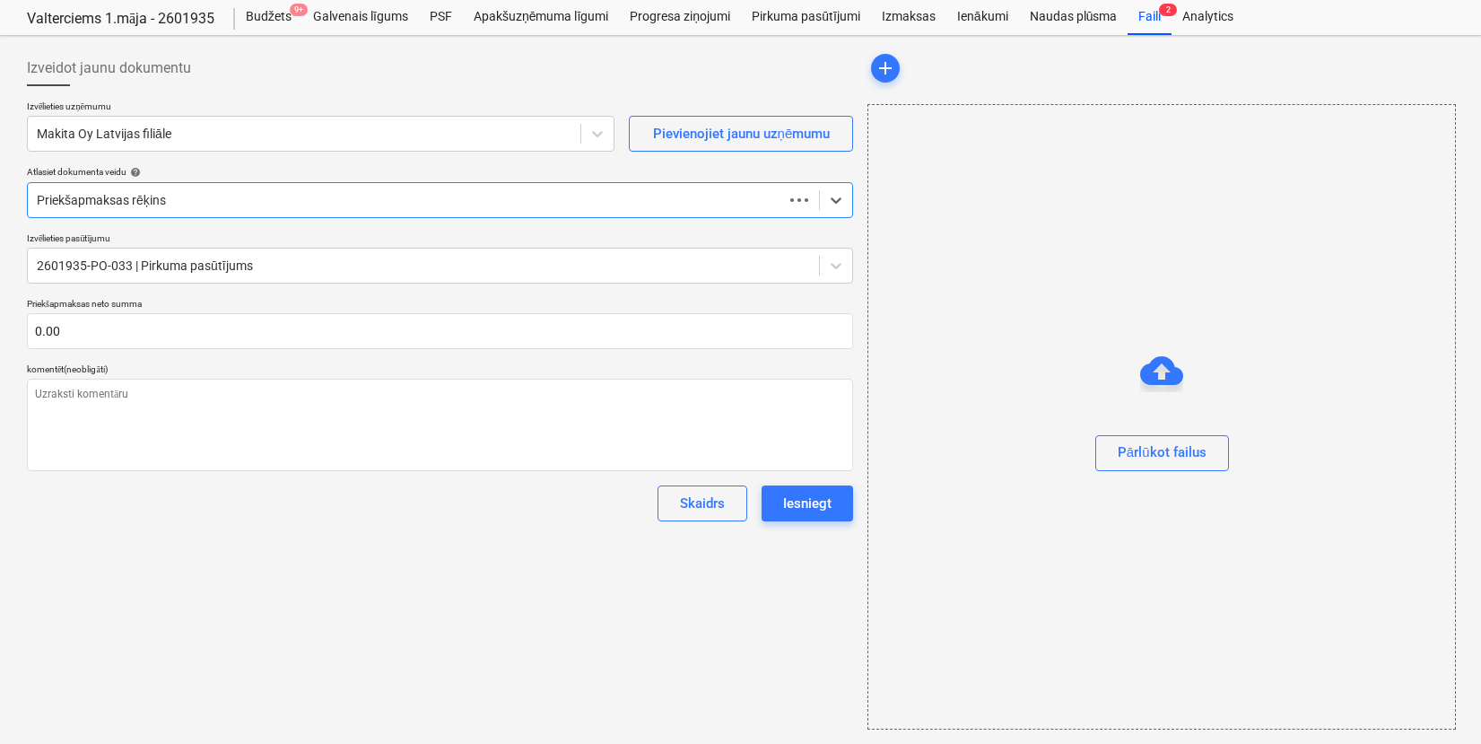
scroll to position [47, 0]
click at [193, 200] on div at bounding box center [423, 200] width 773 height 18
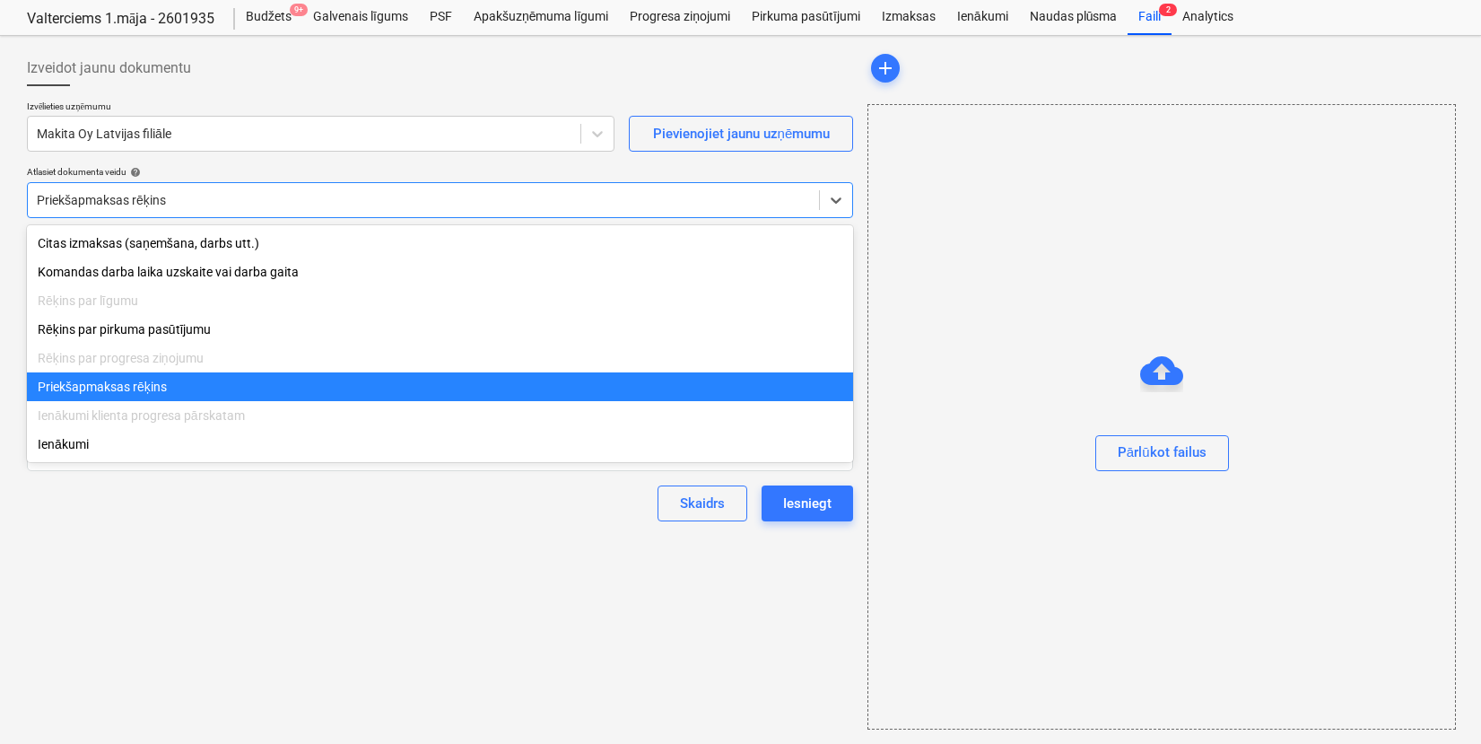
click at [137, 395] on div "Priekšapmaksas rēķins" at bounding box center [440, 386] width 826 height 29
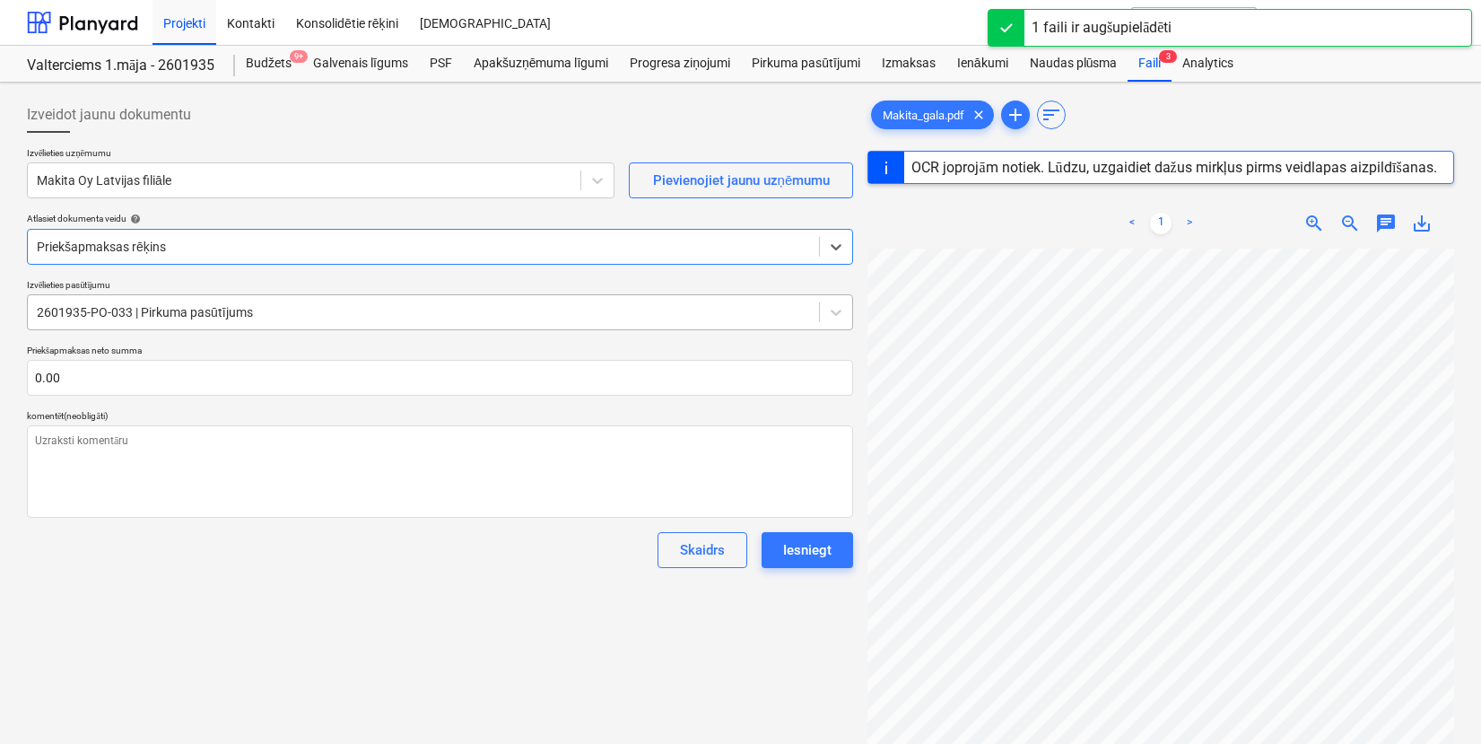
click at [287, 308] on div at bounding box center [423, 312] width 773 height 18
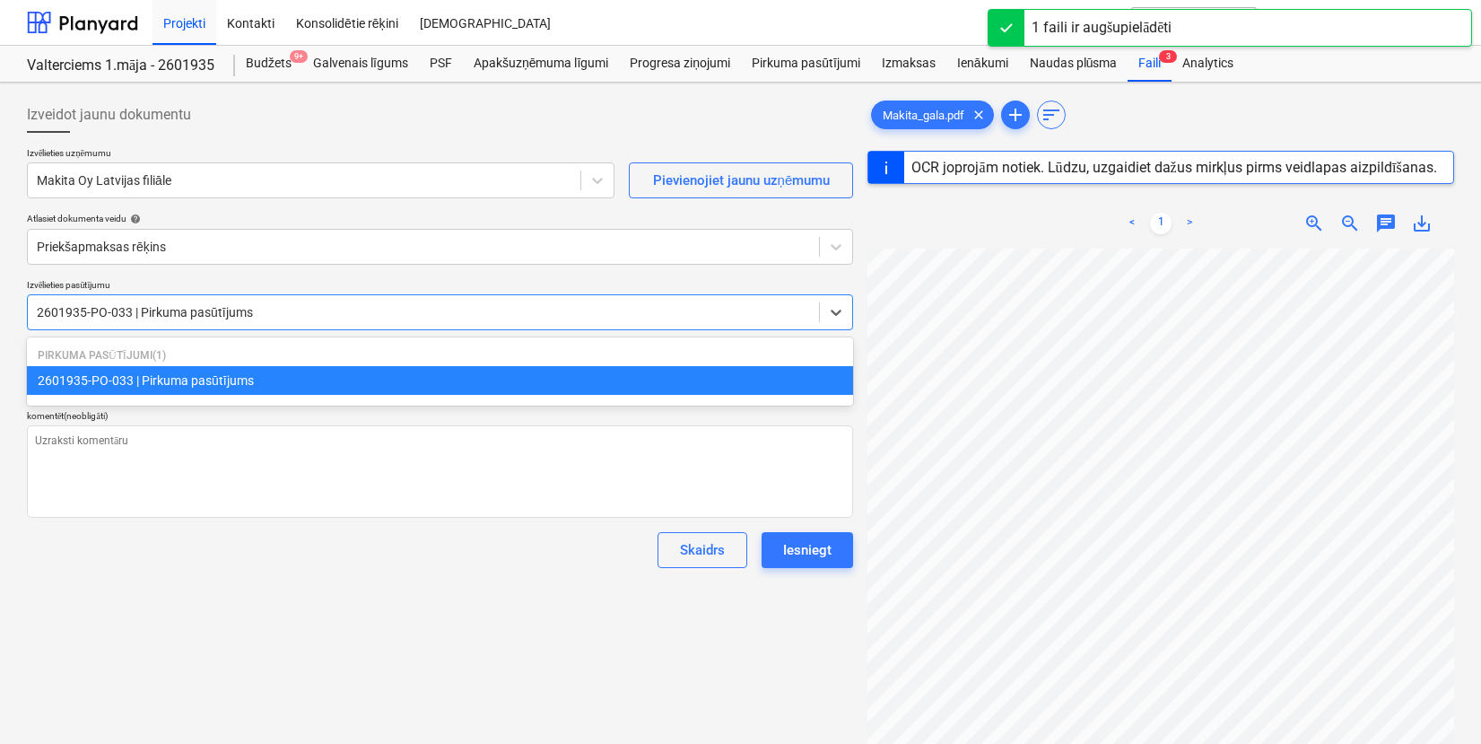
click at [287, 308] on div at bounding box center [423, 312] width 773 height 18
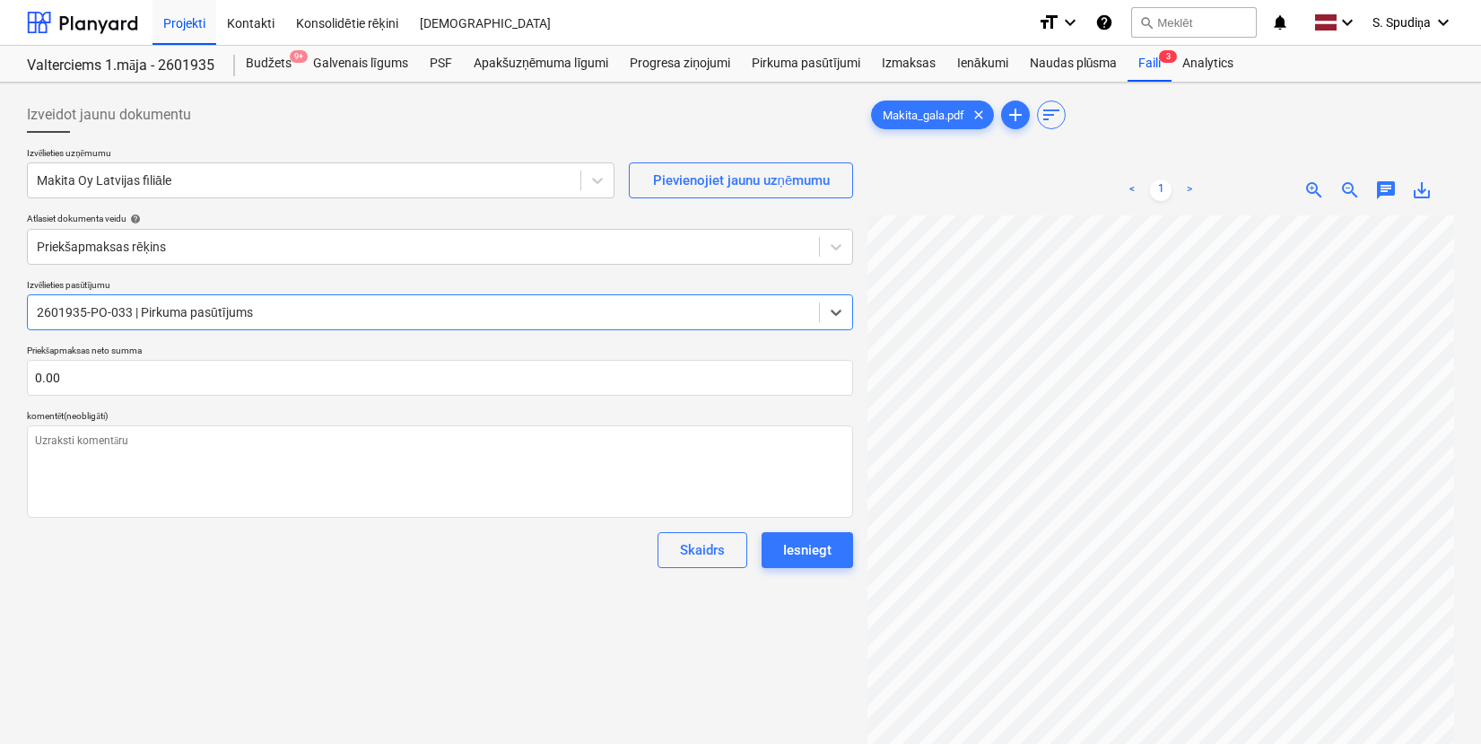
click at [1353, 195] on span "zoom_out" at bounding box center [1350, 190] width 22 height 22
click at [1355, 195] on span "zoom_out" at bounding box center [1350, 190] width 22 height 22
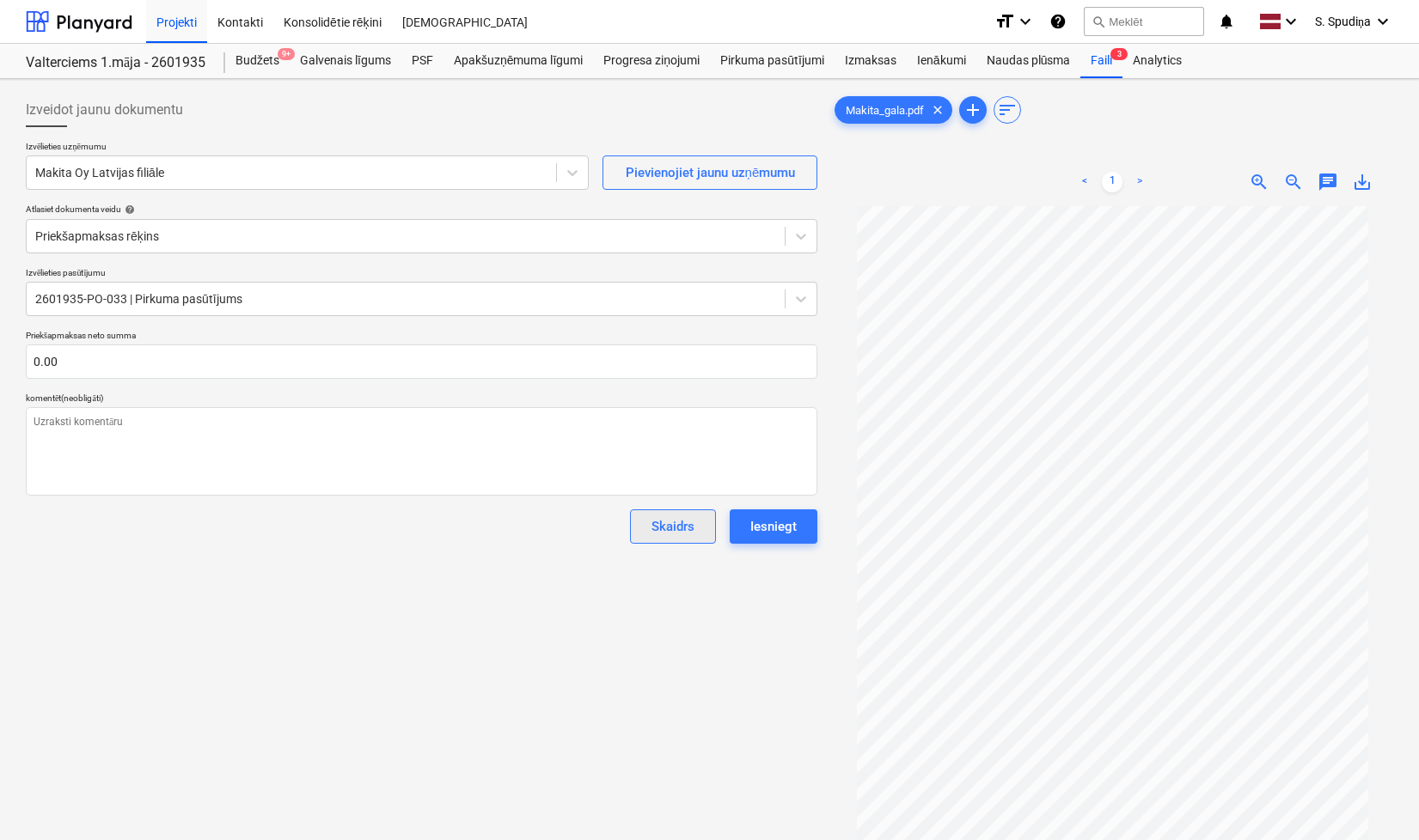
click at [661, 535] on div "Skaidrs" at bounding box center [673, 526] width 43 height 22
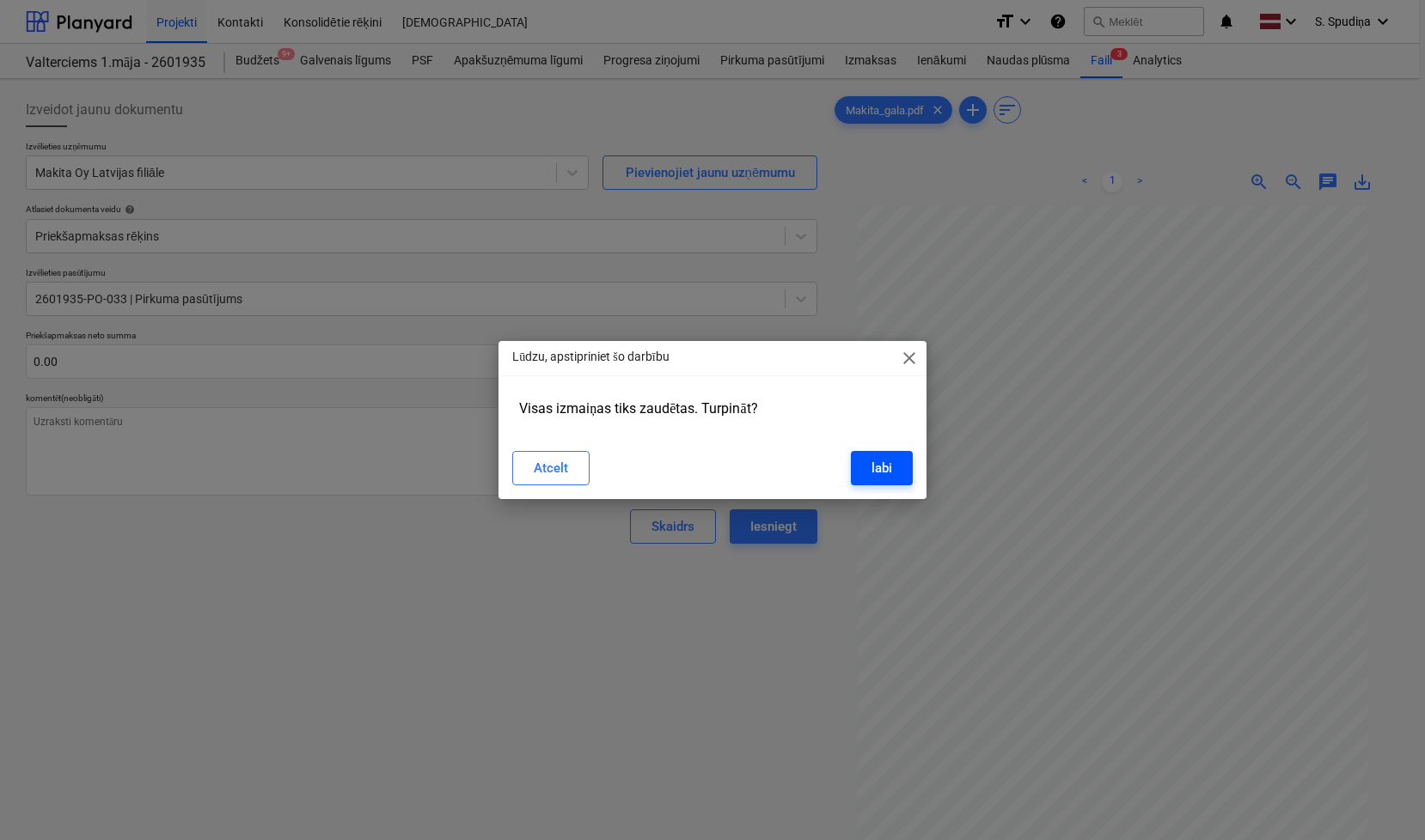
click at [874, 472] on div "labi" at bounding box center [882, 467] width 21 height 22
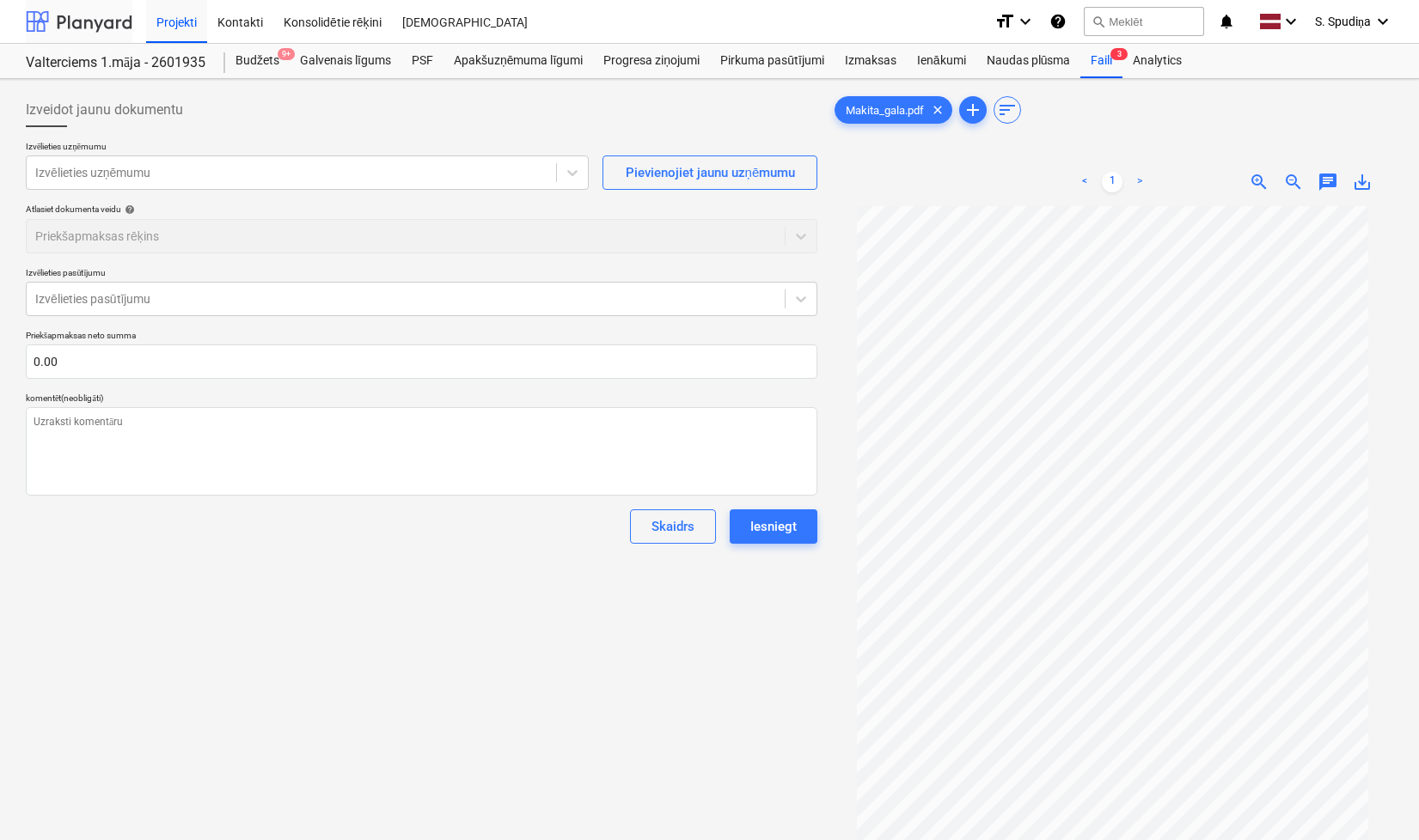
type textarea "x"
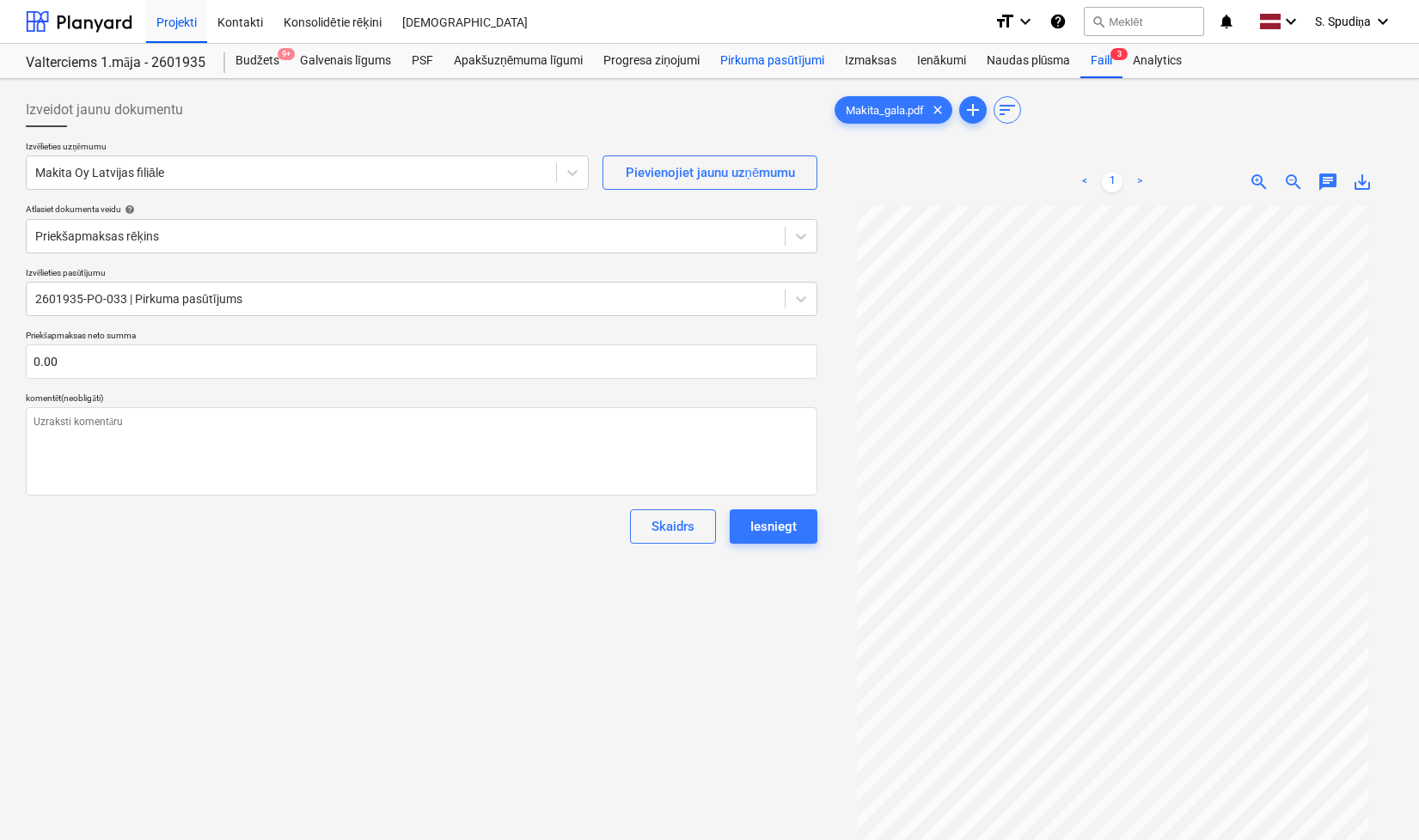
click at [747, 58] on div "Pirkuma pasūtījumi" at bounding box center [772, 61] width 125 height 34
